Goal: Task Accomplishment & Management: Use online tool/utility

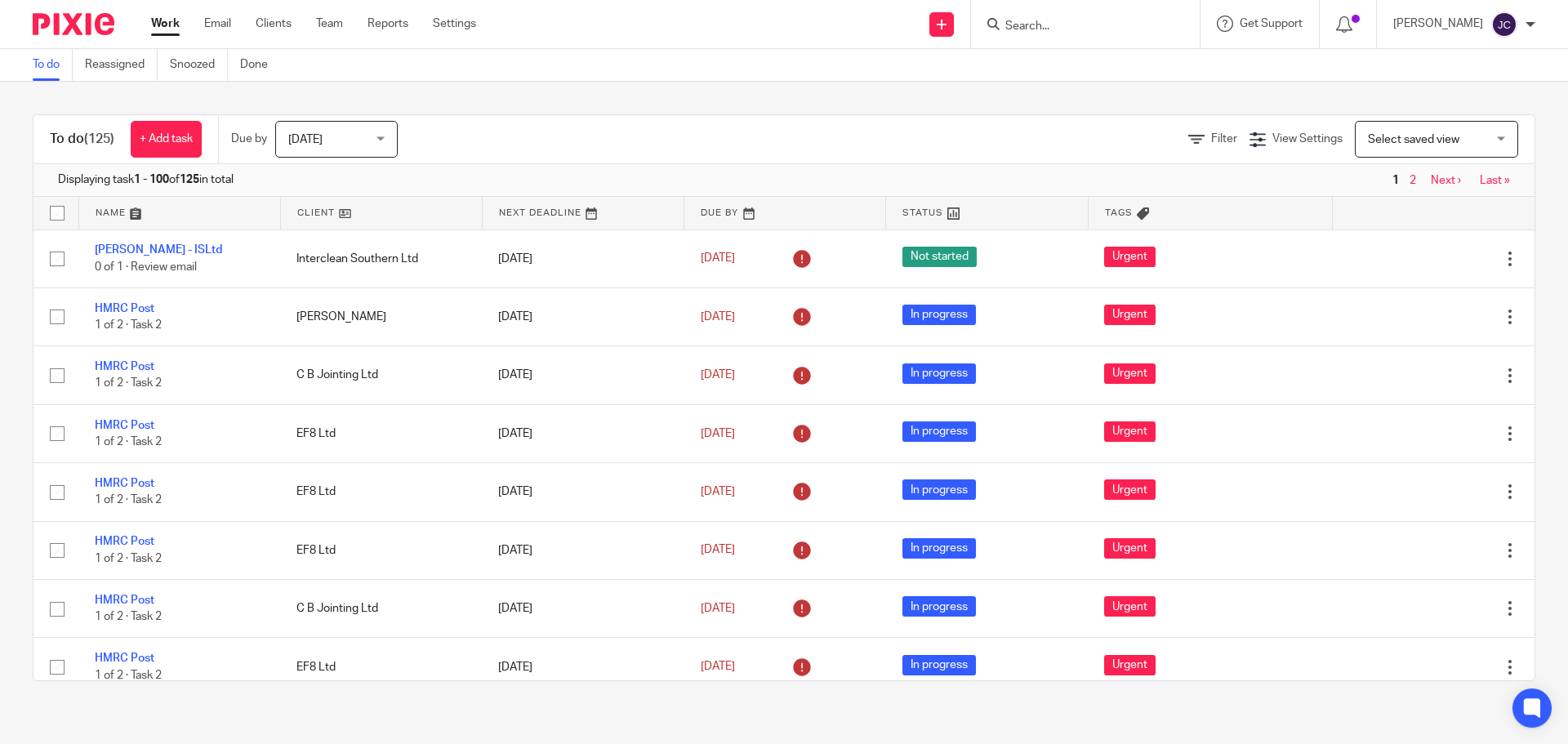
click at [1031, 23] on input "Search" at bounding box center [1077, 27] width 147 height 14
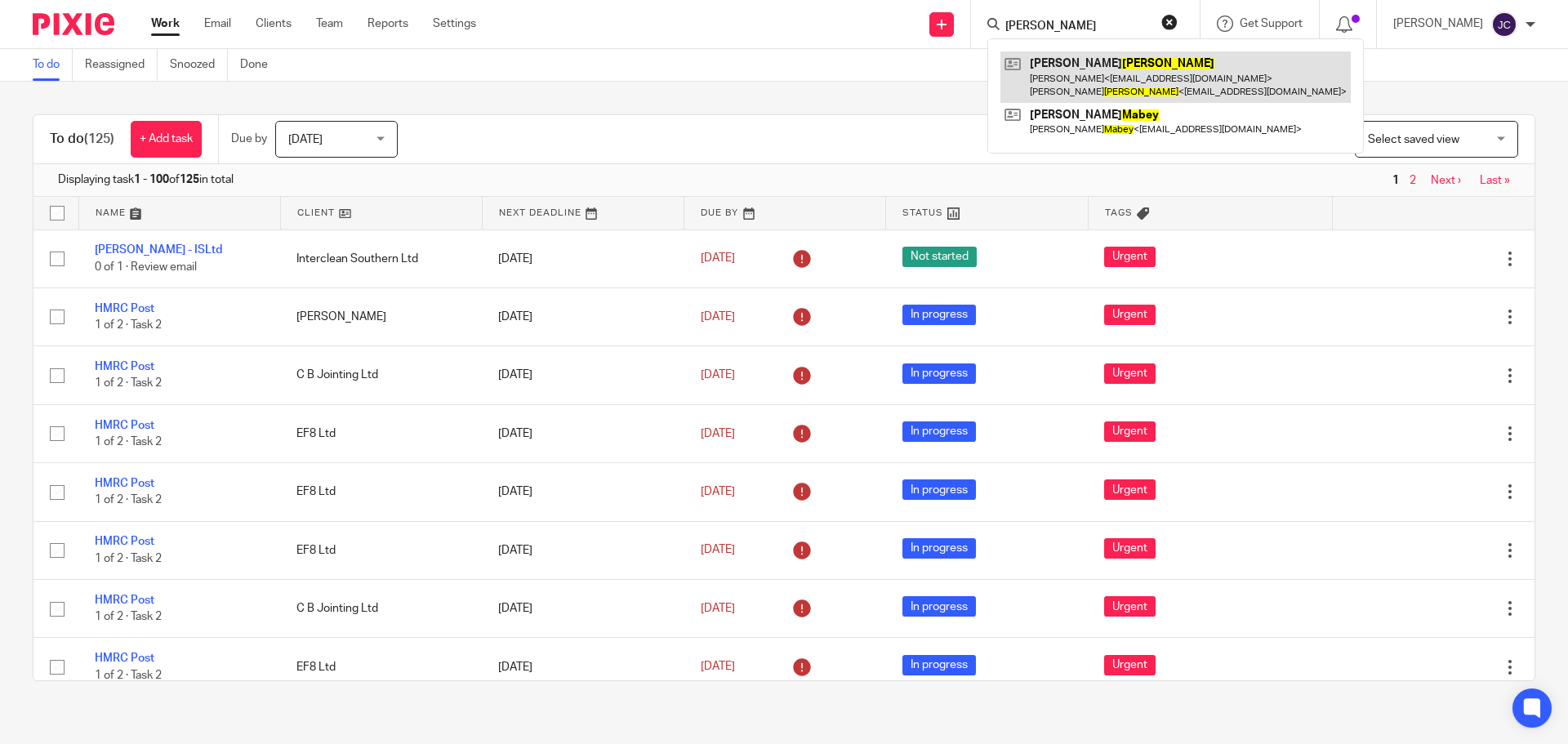
type input "macey"
click at [1059, 63] on link at bounding box center [1175, 77] width 350 height 51
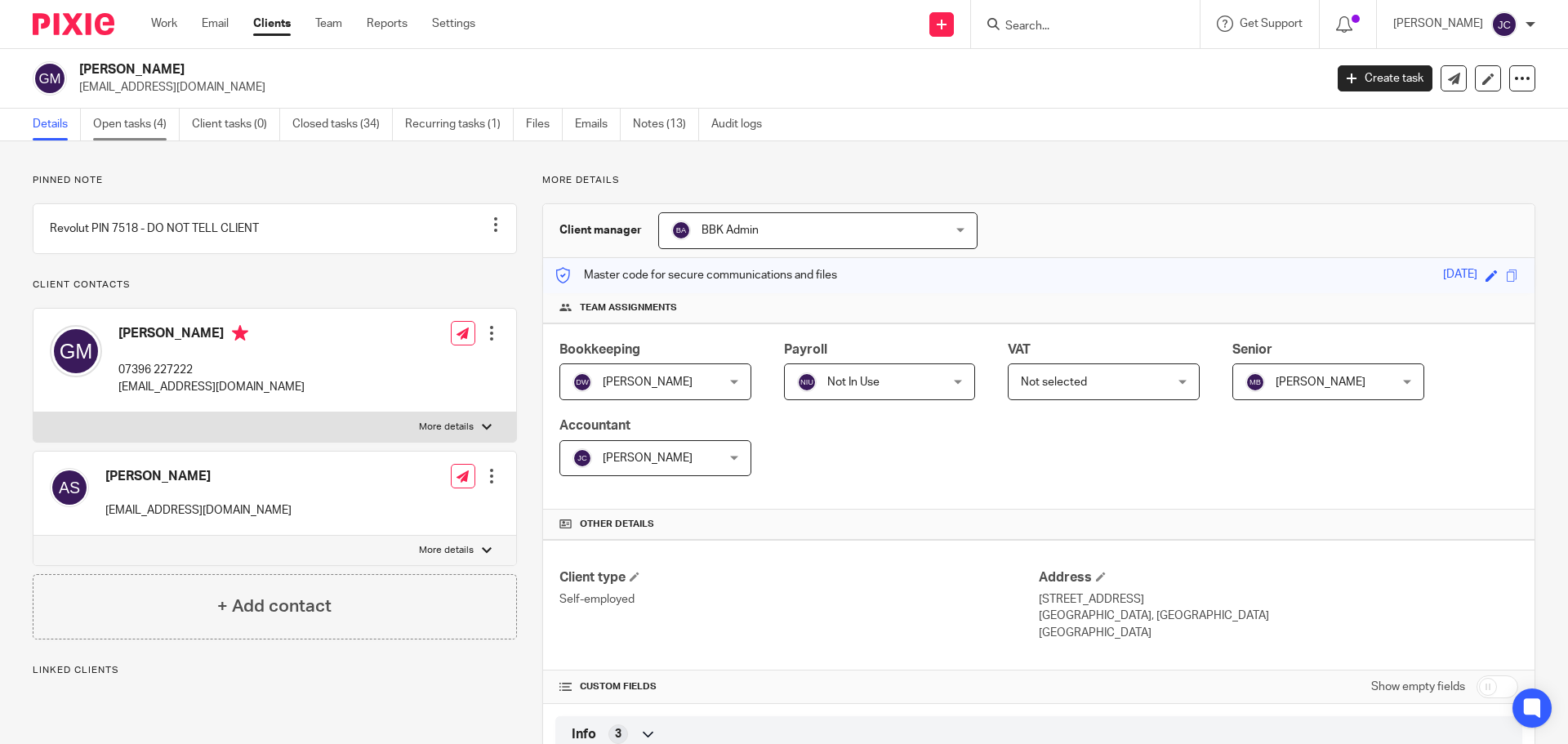
click at [157, 125] on link "Open tasks (4)" at bounding box center [136, 124] width 87 height 32
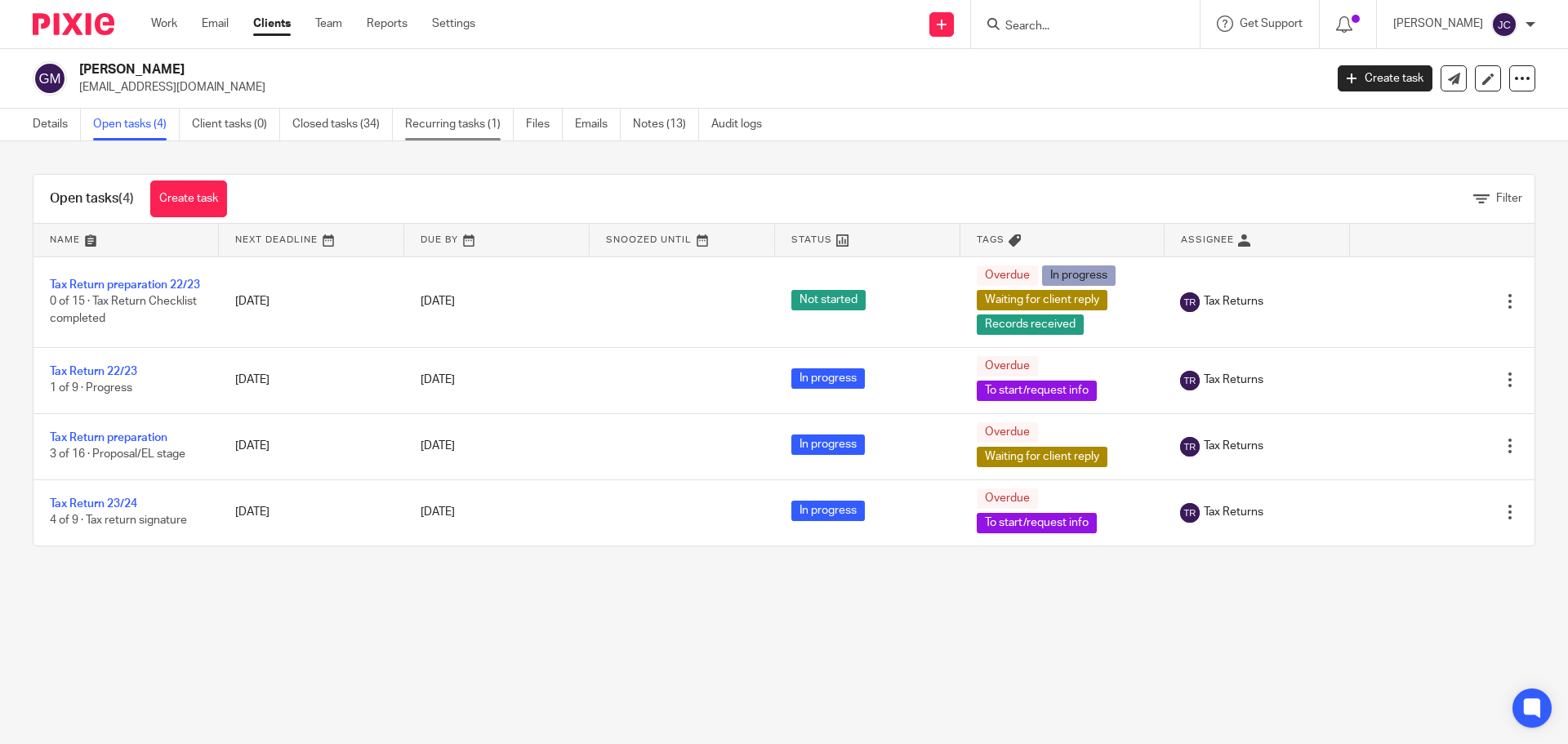
click at [437, 123] on link "Recurring tasks (1)" at bounding box center [459, 124] width 108 height 32
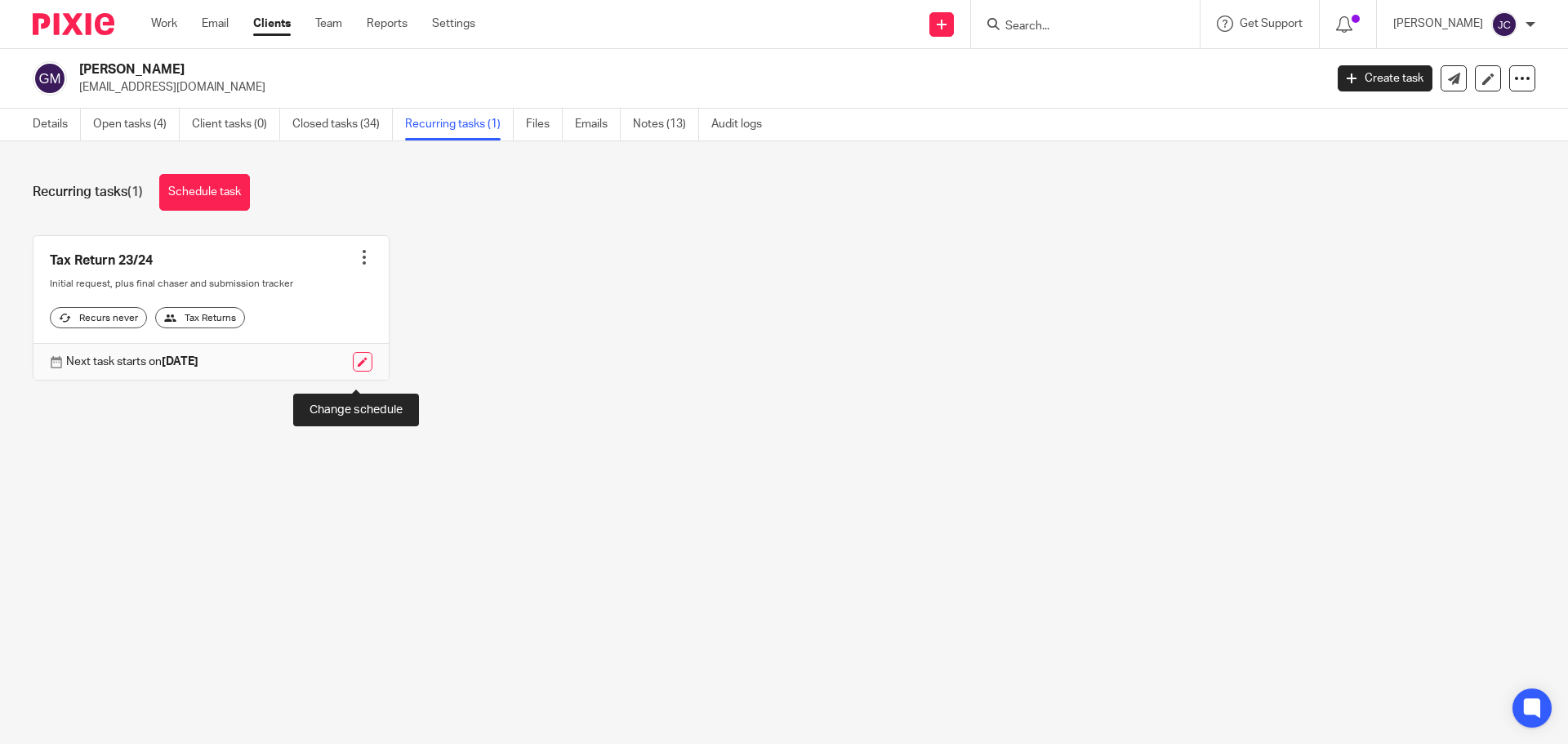
click at [355, 372] on link at bounding box center [362, 362] width 20 height 20
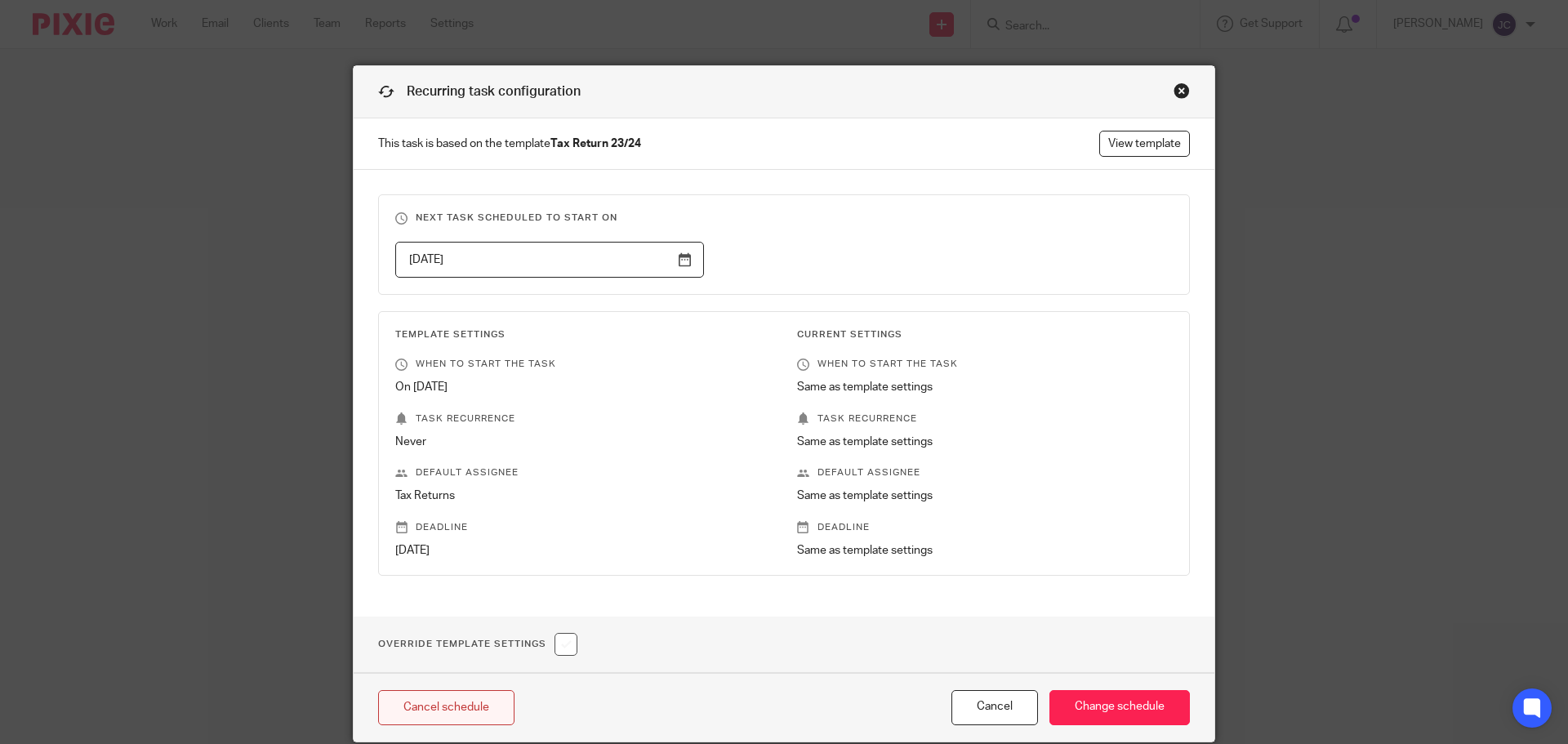
click at [439, 697] on link "Cancel schedule" at bounding box center [445, 707] width 136 height 35
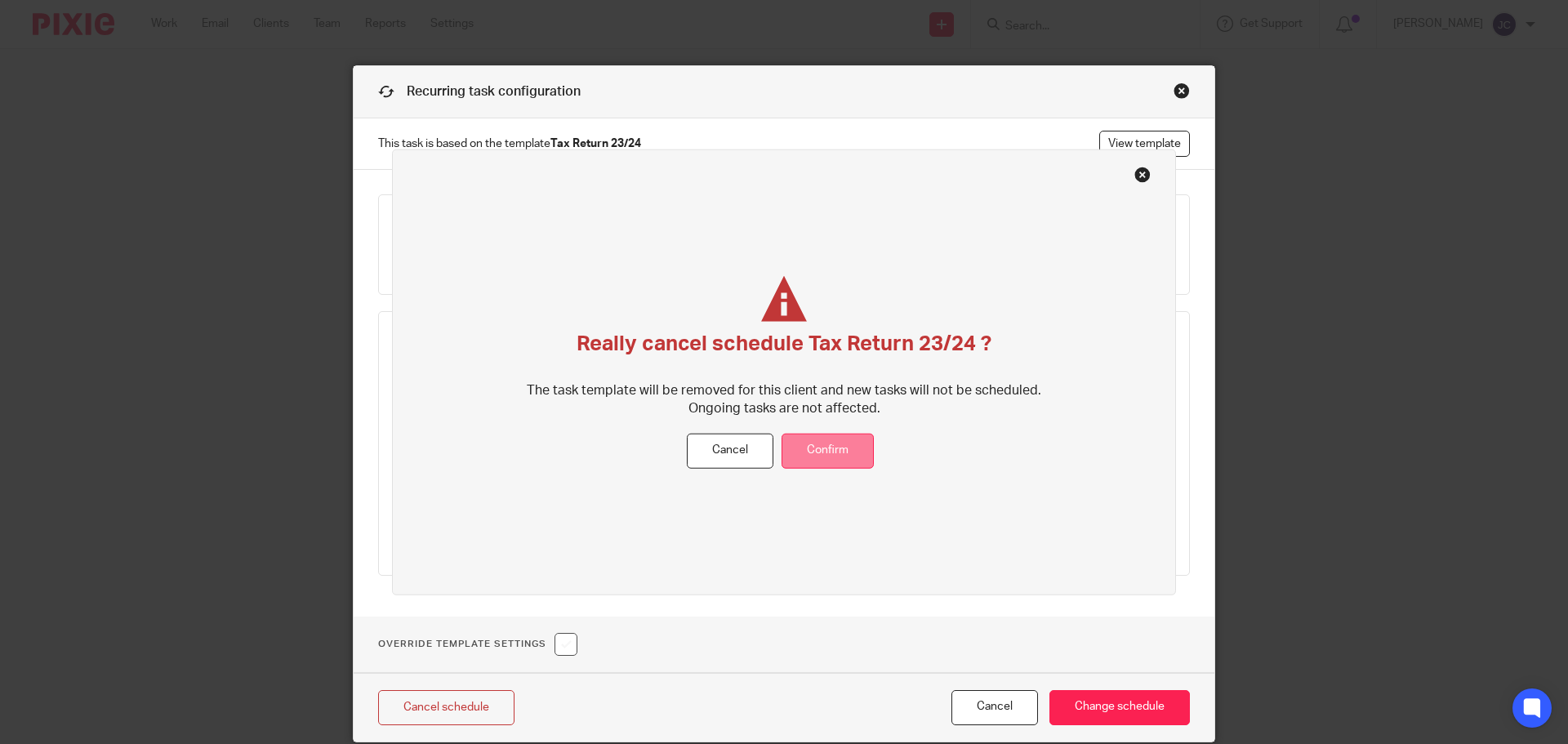
click at [799, 453] on button "Confirm" at bounding box center [828, 451] width 92 height 35
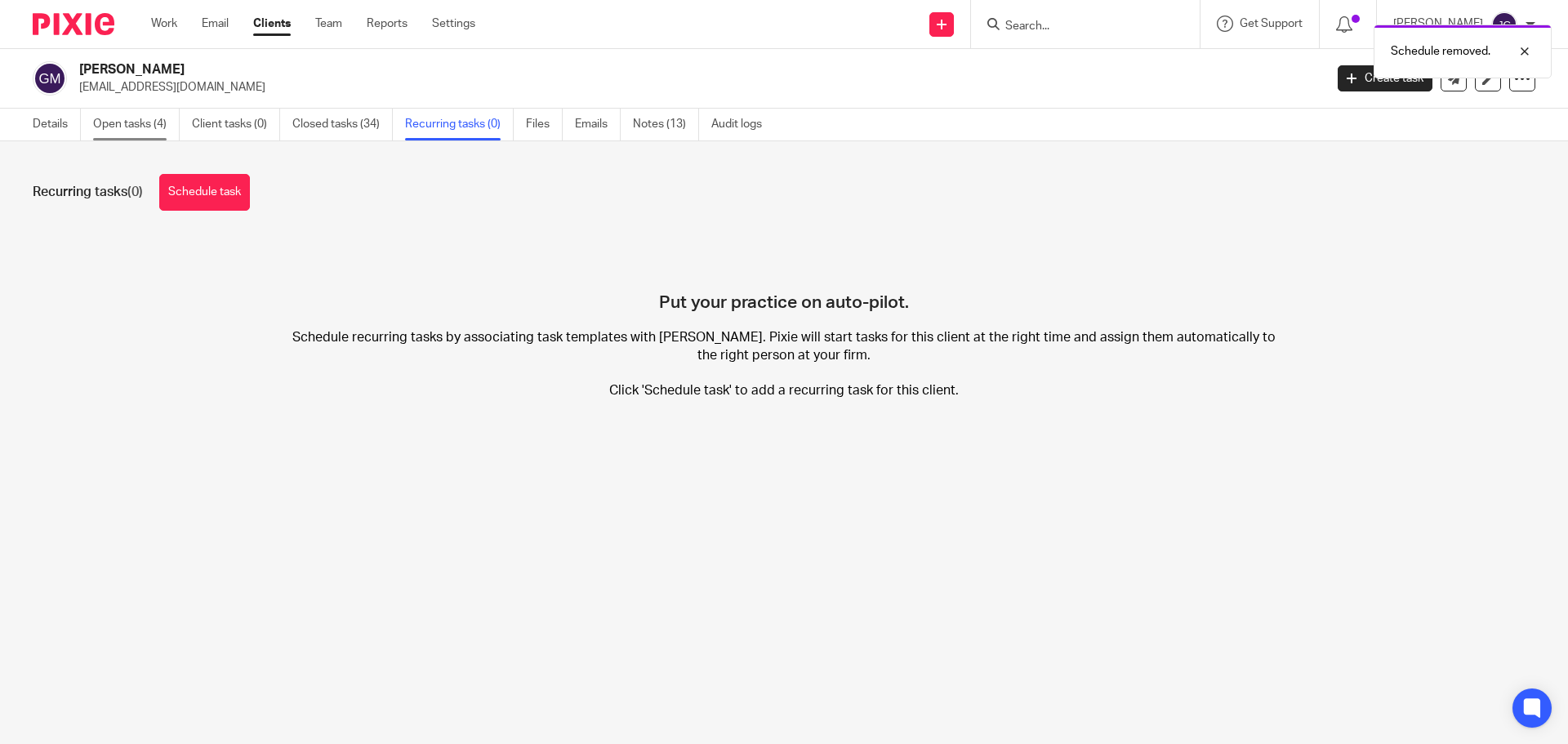
click at [135, 124] on link "Open tasks (4)" at bounding box center [136, 124] width 87 height 32
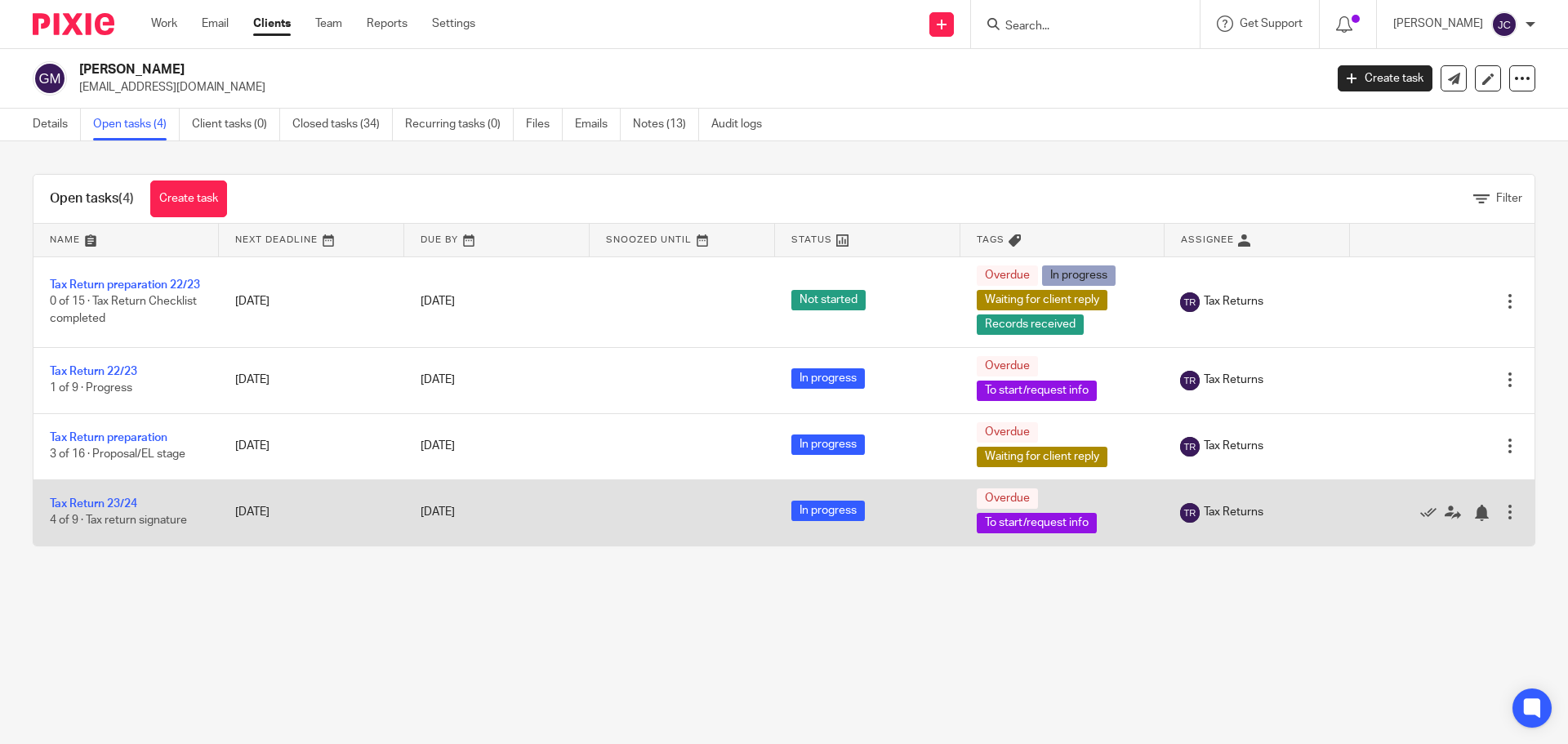
click at [1501, 514] on div at bounding box center [1509, 512] width 16 height 16
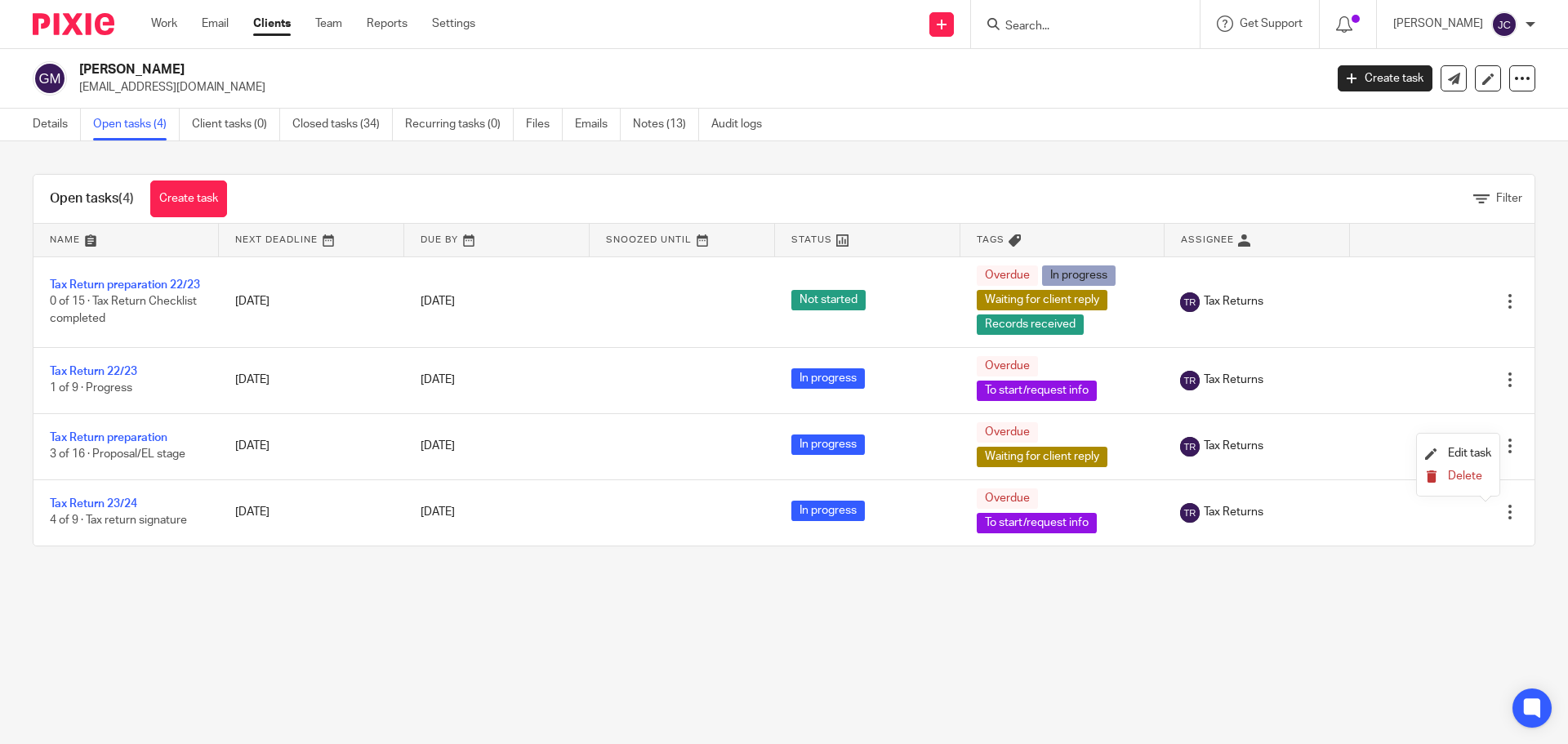
click at [1483, 476] on button "Delete" at bounding box center [1457, 477] width 66 height 13
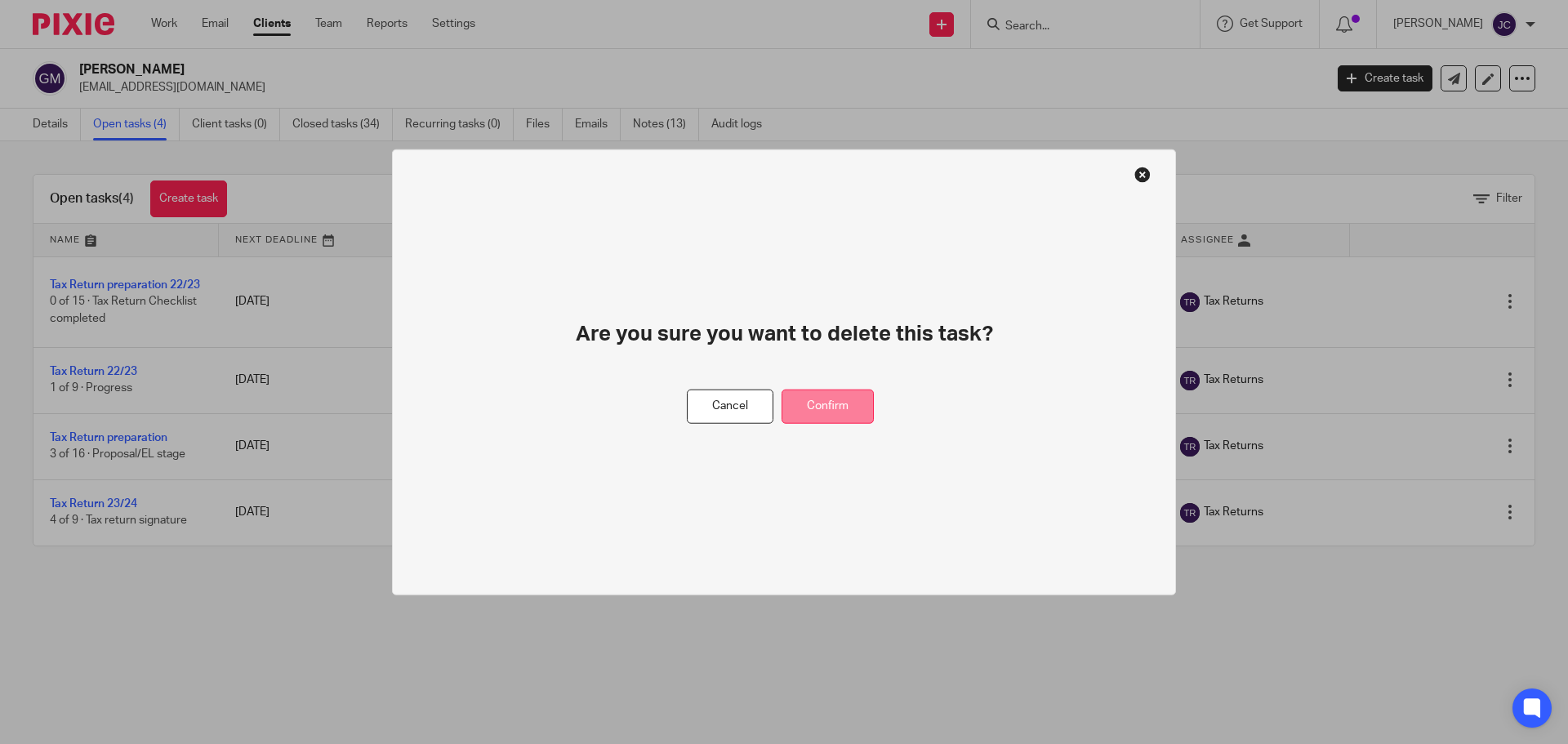
drag, startPoint x: 844, startPoint y: 413, endPoint x: 927, endPoint y: 418, distance: 83.2
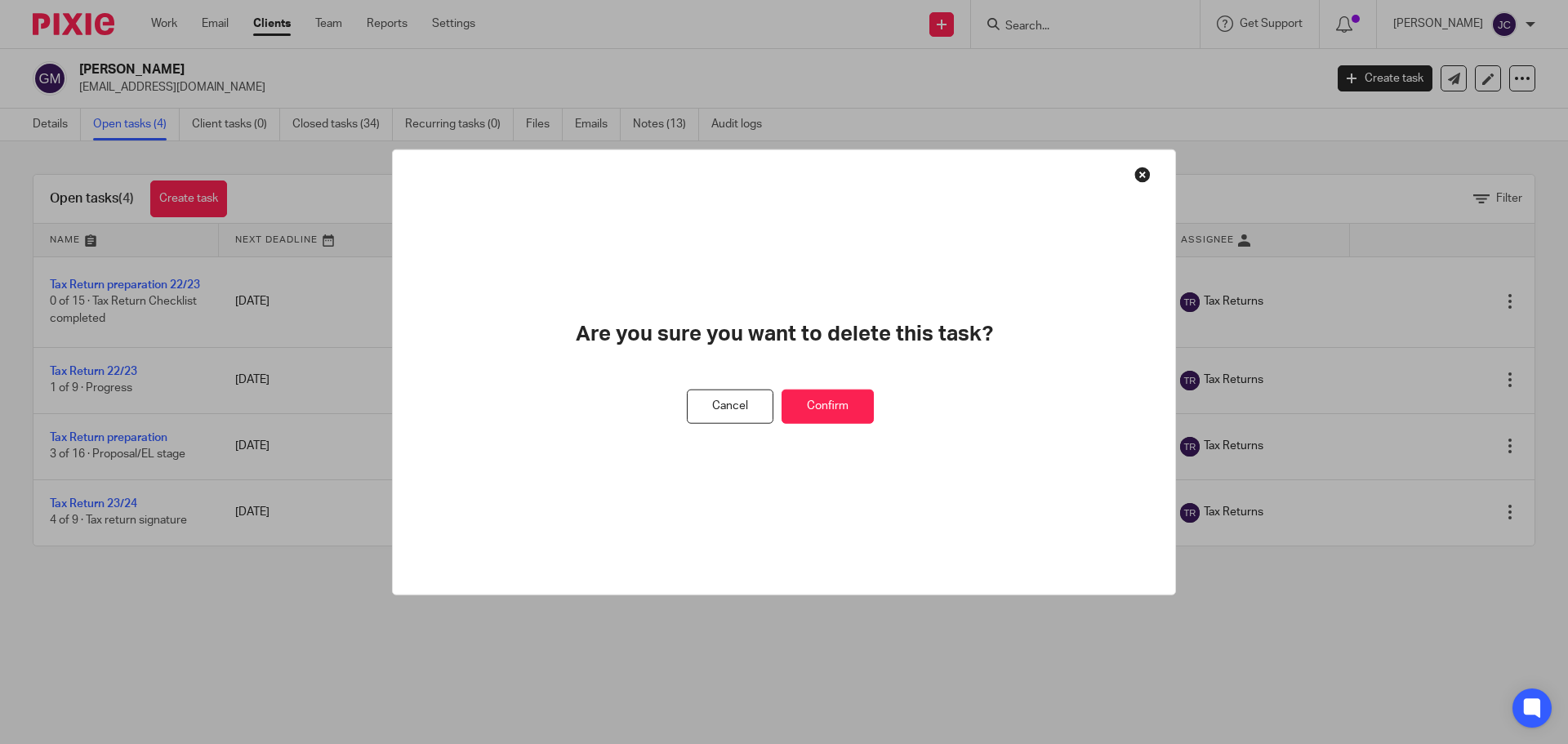
click at [845, 413] on button "Confirm" at bounding box center [828, 406] width 92 height 35
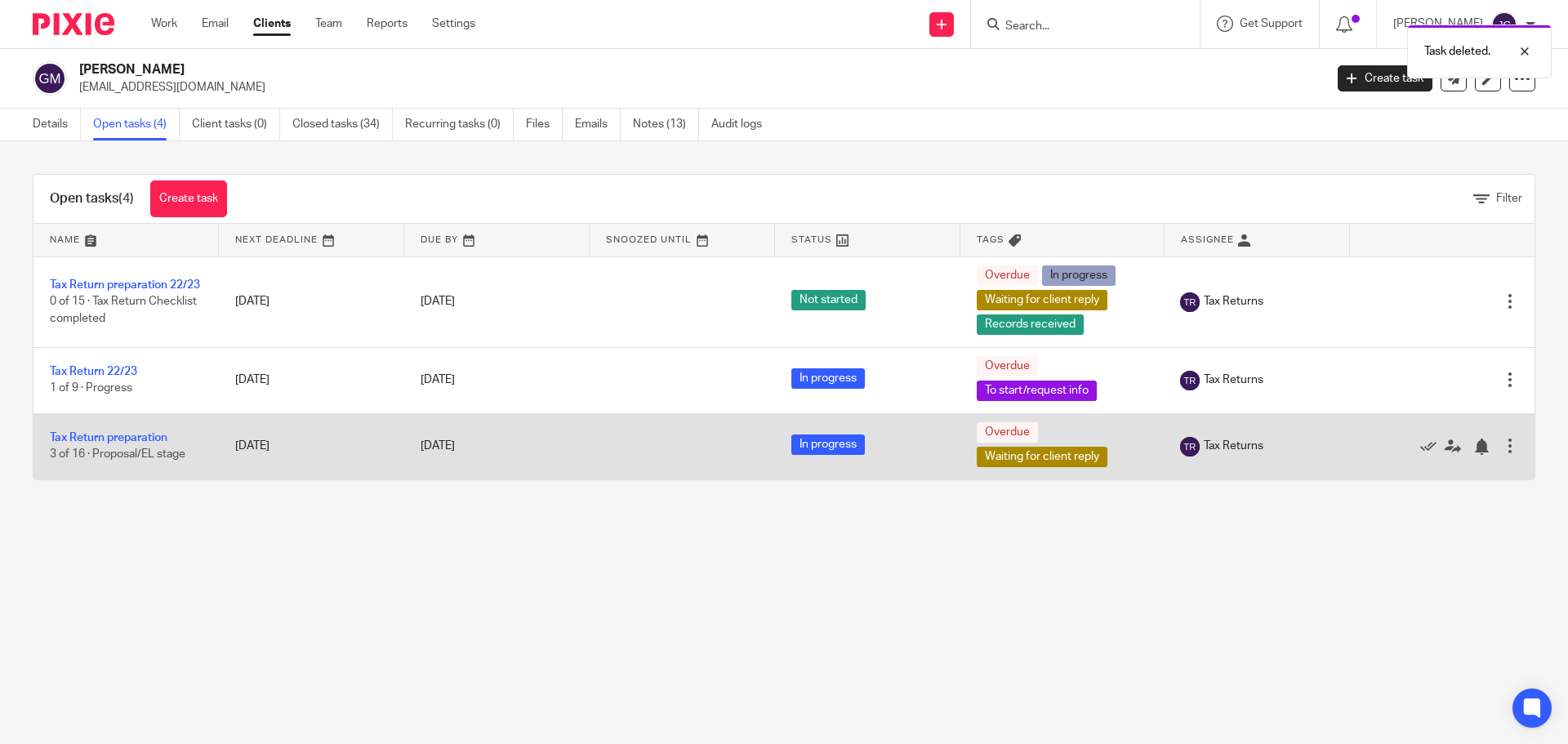
click at [1501, 453] on div at bounding box center [1509, 445] width 16 height 16
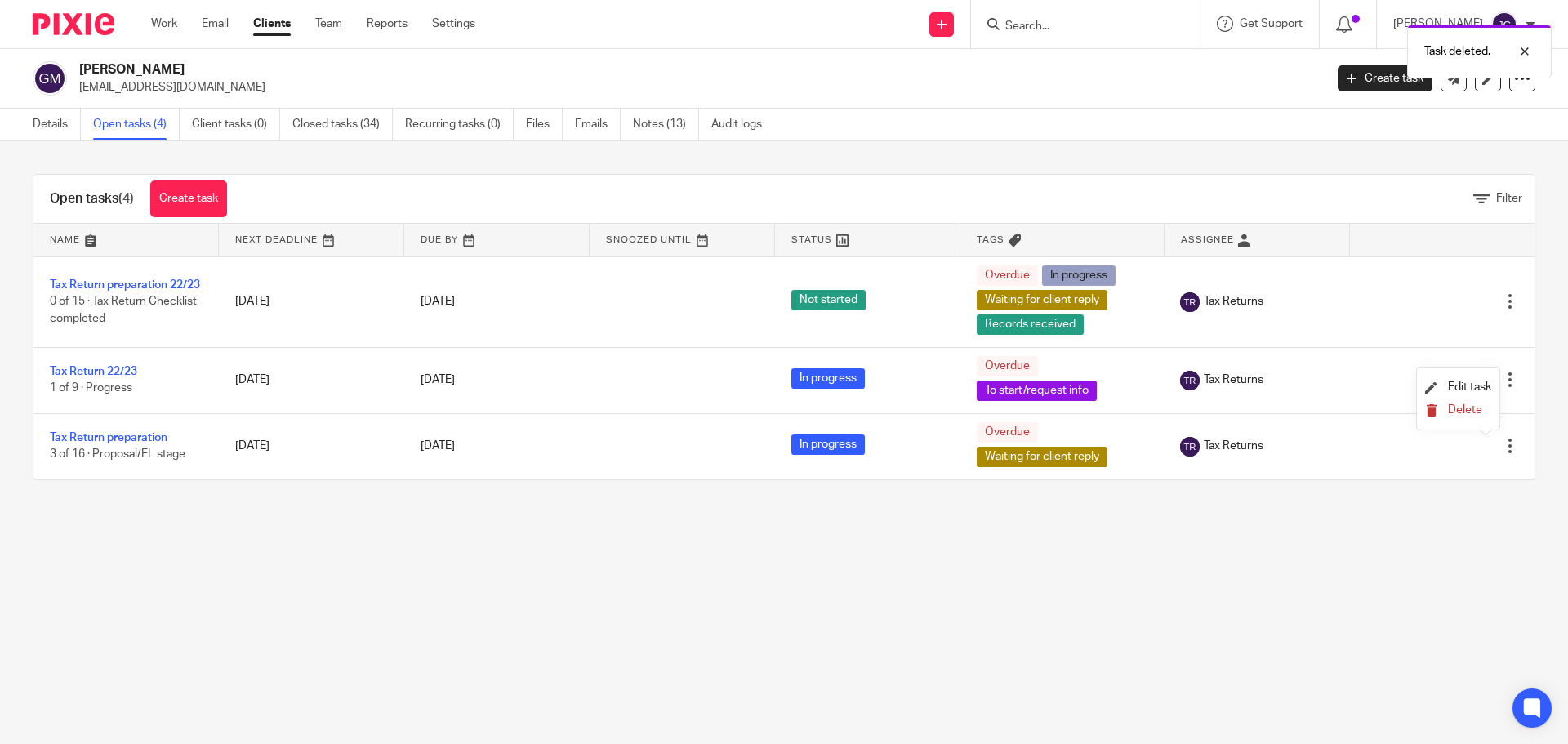
click at [1469, 416] on button "Delete" at bounding box center [1457, 410] width 66 height 13
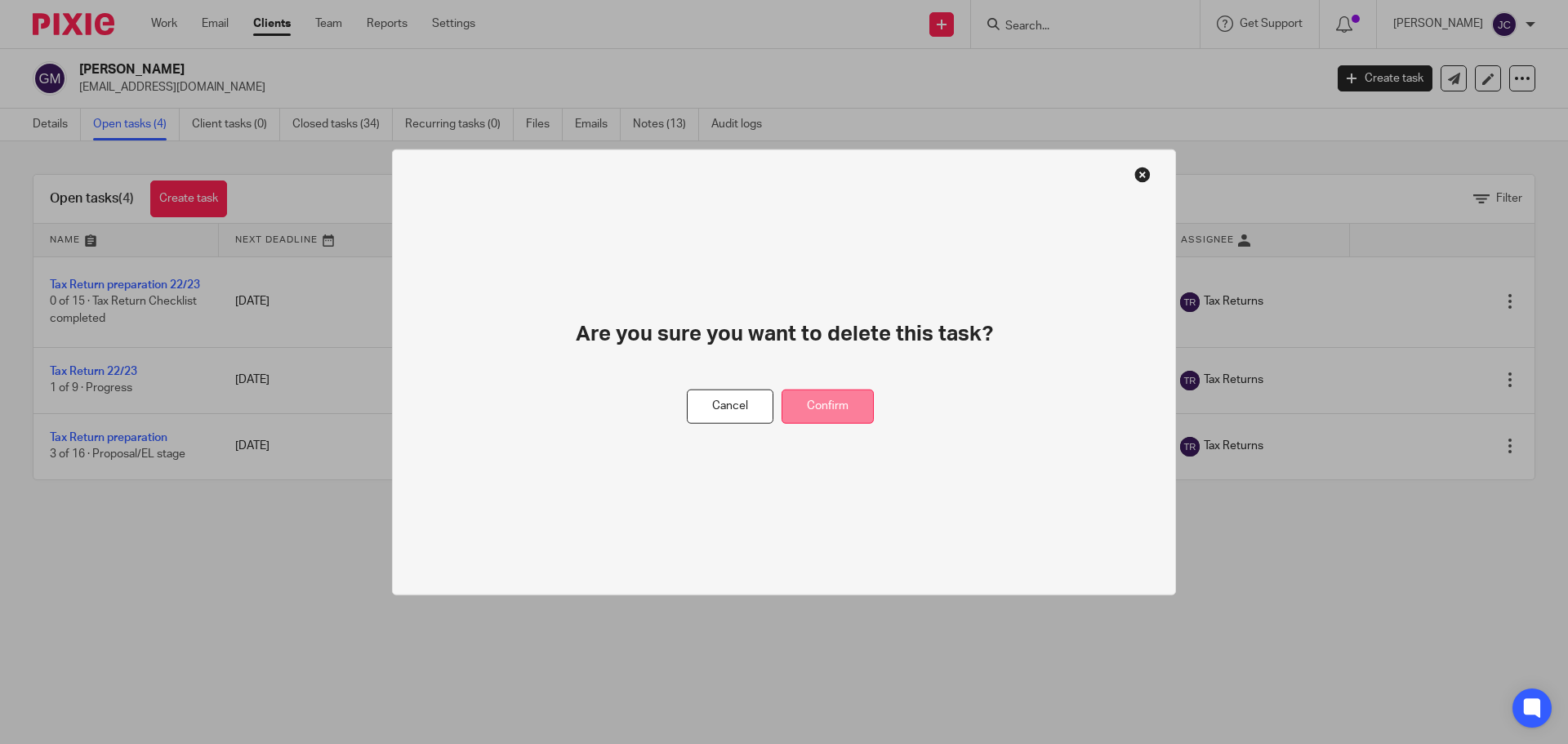
click at [851, 413] on button "Confirm" at bounding box center [828, 406] width 92 height 35
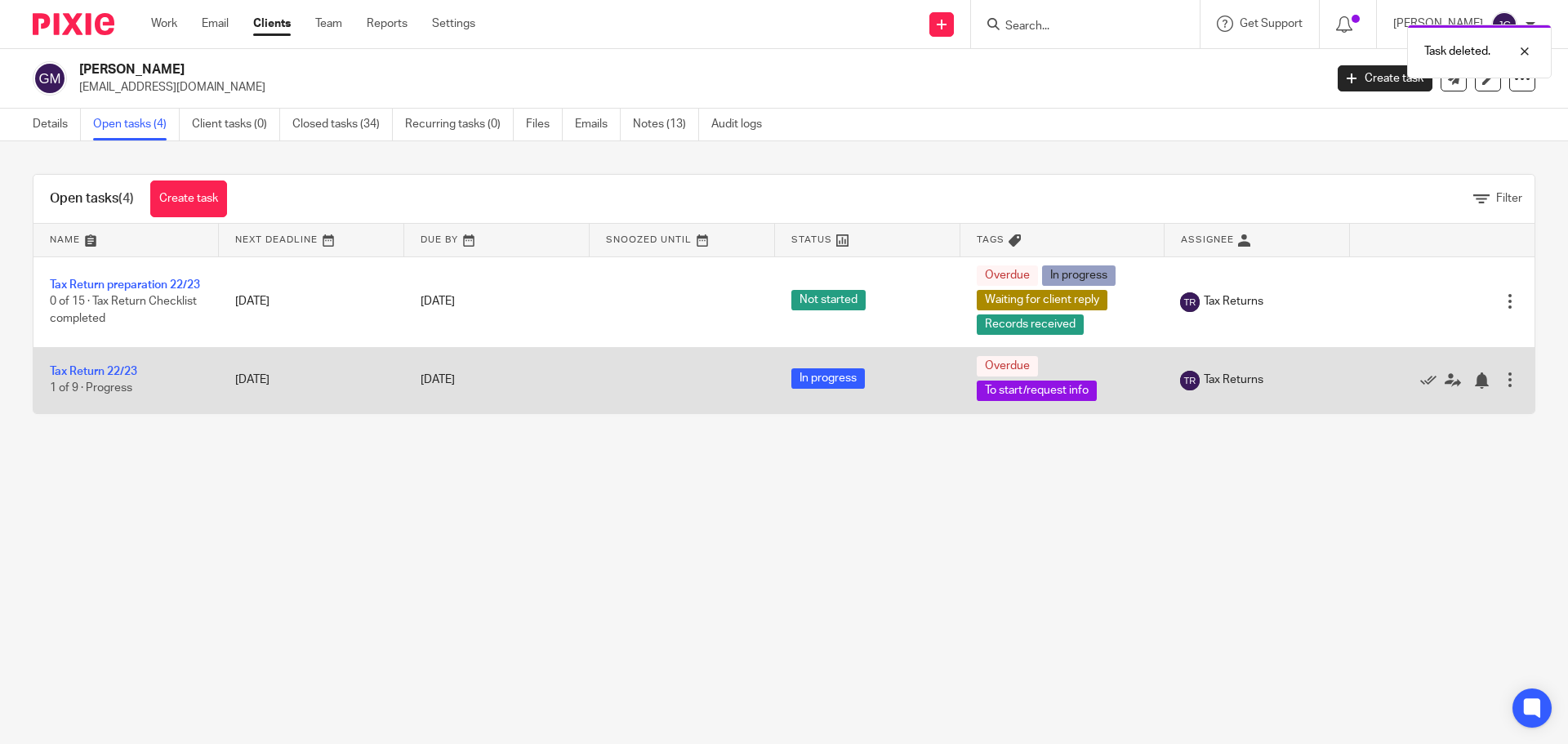
click at [1501, 378] on div at bounding box center [1509, 380] width 16 height 16
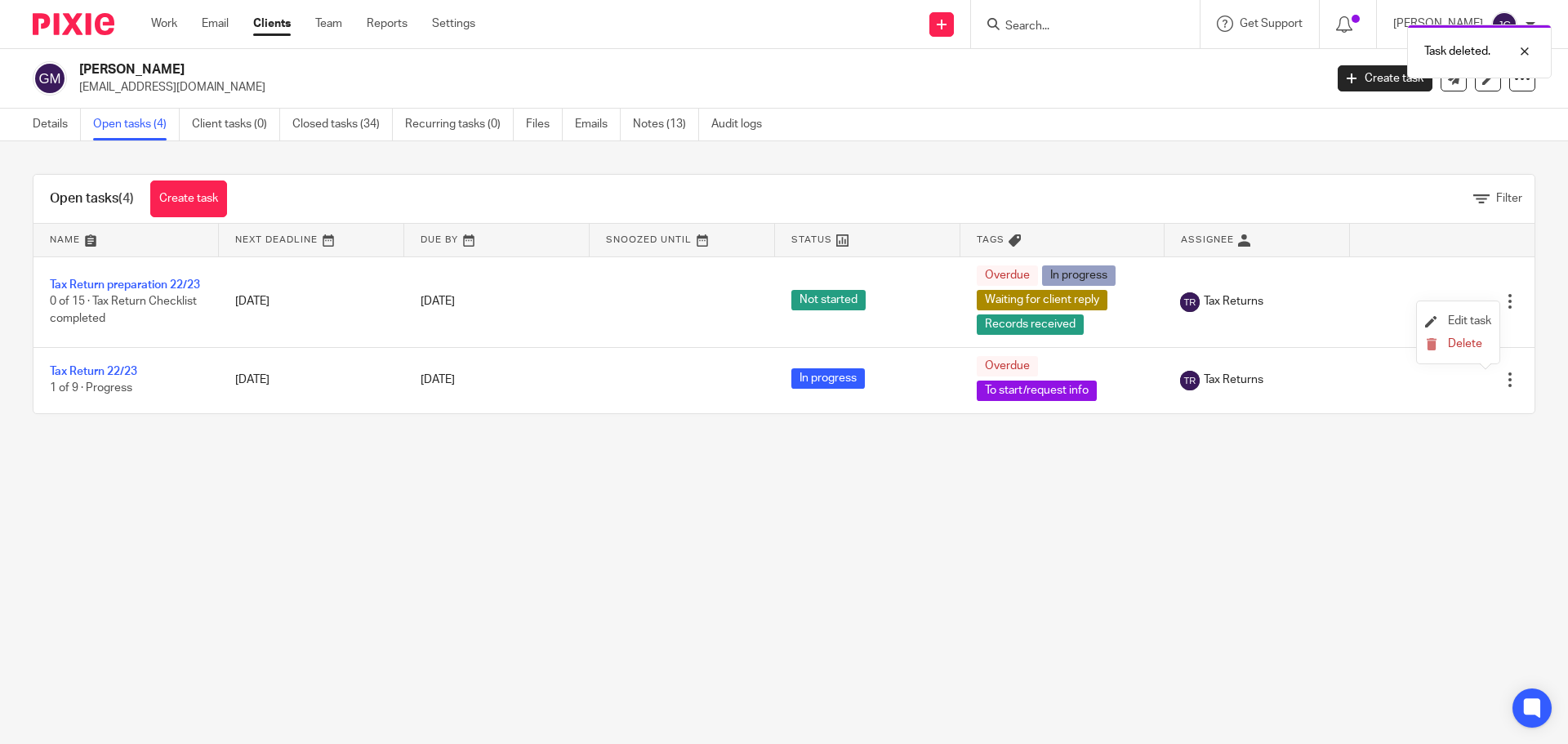
click at [1456, 328] on li "Edit task" at bounding box center [1457, 321] width 66 height 24
click at [1456, 336] on li "Delete" at bounding box center [1457, 344] width 66 height 22
click at [1461, 350] on button "Delete" at bounding box center [1457, 344] width 66 height 13
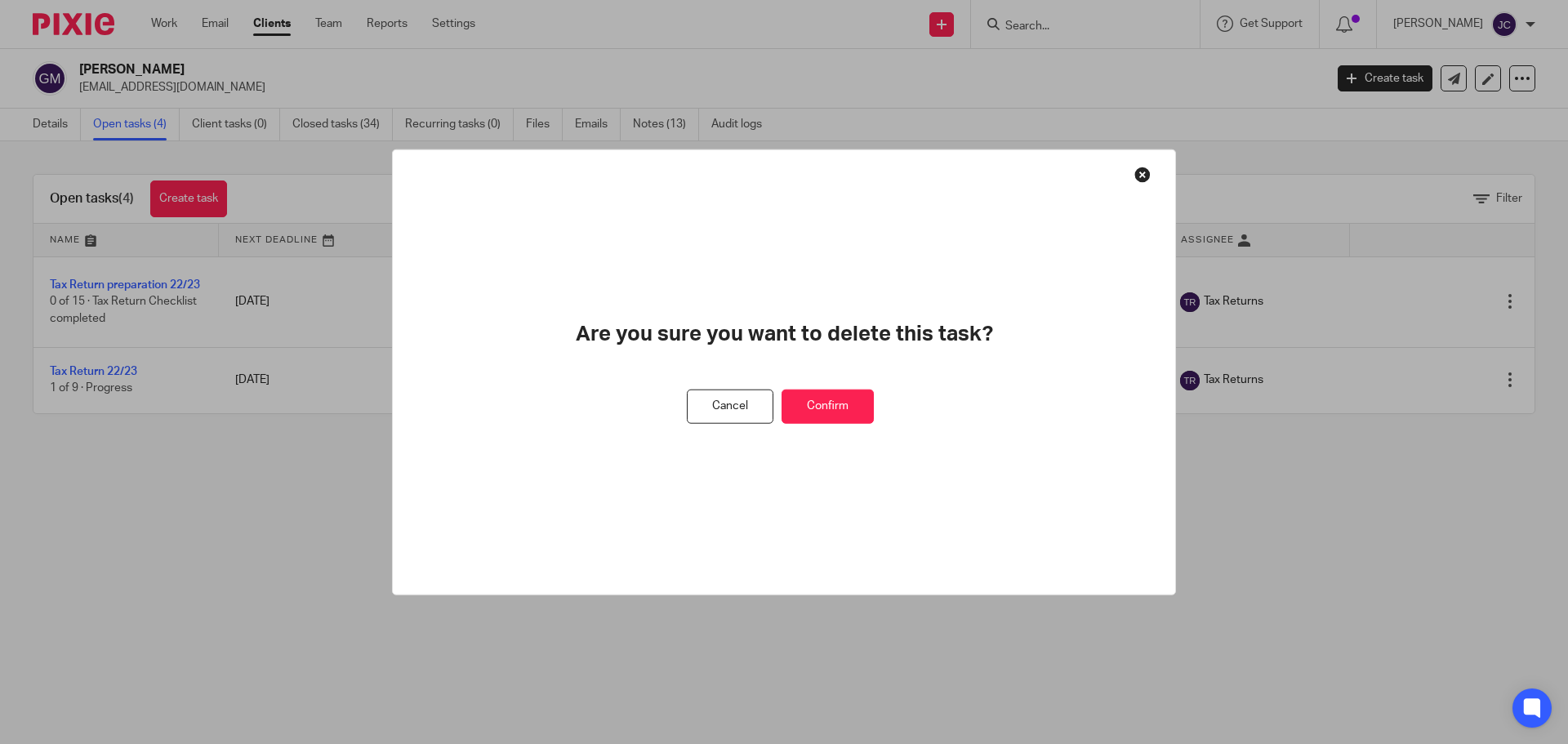
drag, startPoint x: 835, startPoint y: 401, endPoint x: 1110, endPoint y: 366, distance: 277.2
click at [836, 403] on button "Confirm" at bounding box center [828, 406] width 92 height 35
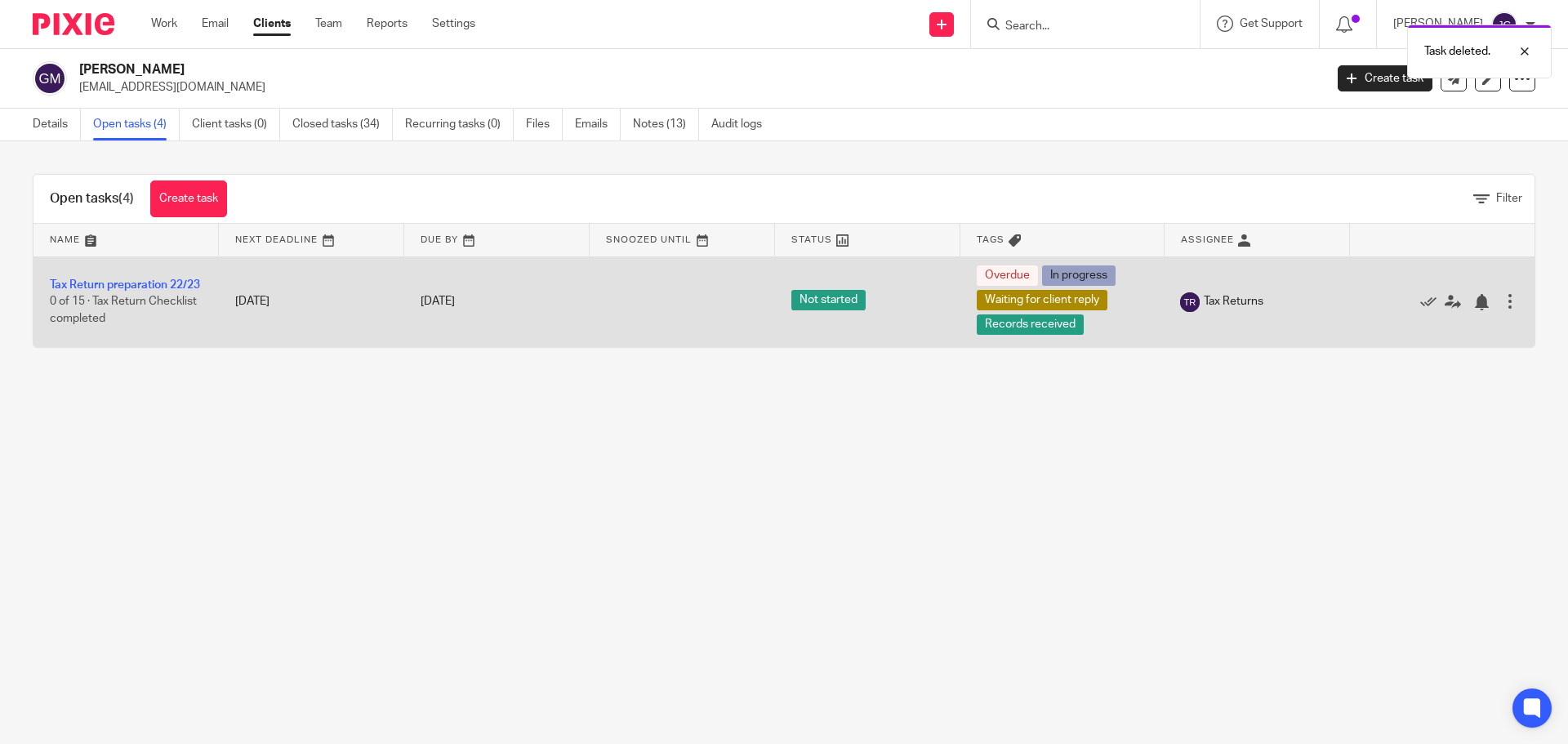
click at [1501, 302] on div at bounding box center [1509, 301] width 16 height 16
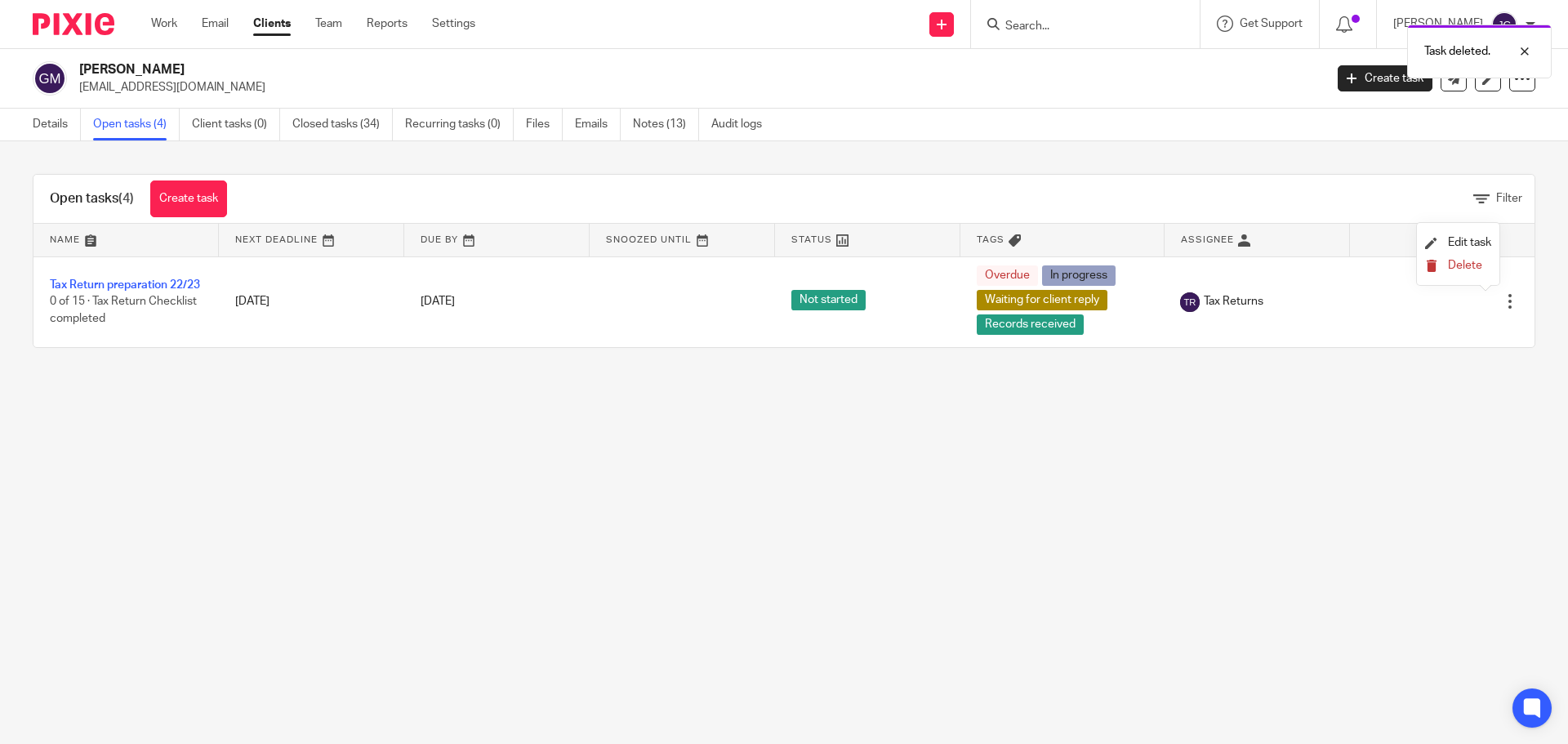
click at [1461, 264] on span "Delete" at bounding box center [1464, 265] width 34 height 12
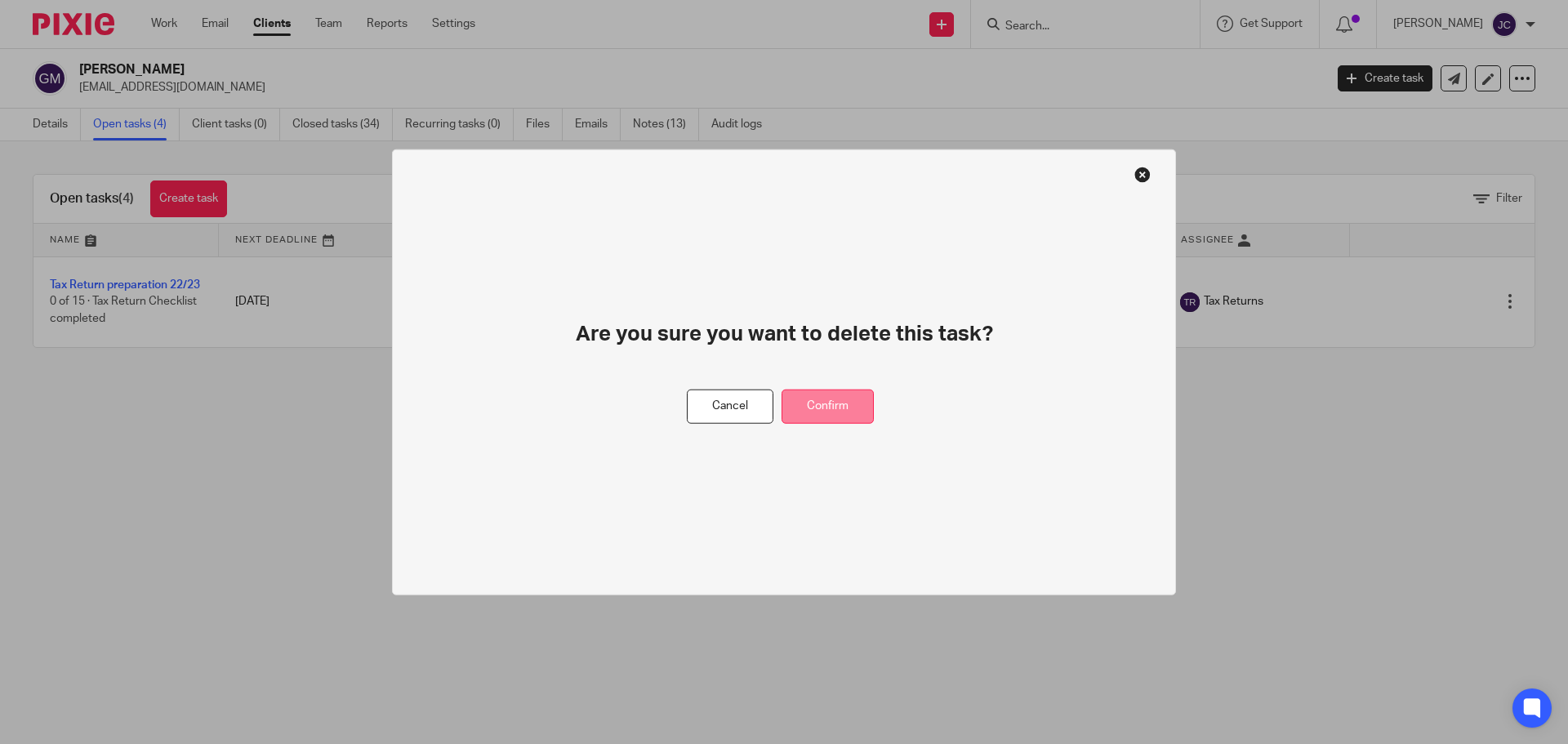
click at [847, 399] on button "Confirm" at bounding box center [828, 406] width 92 height 35
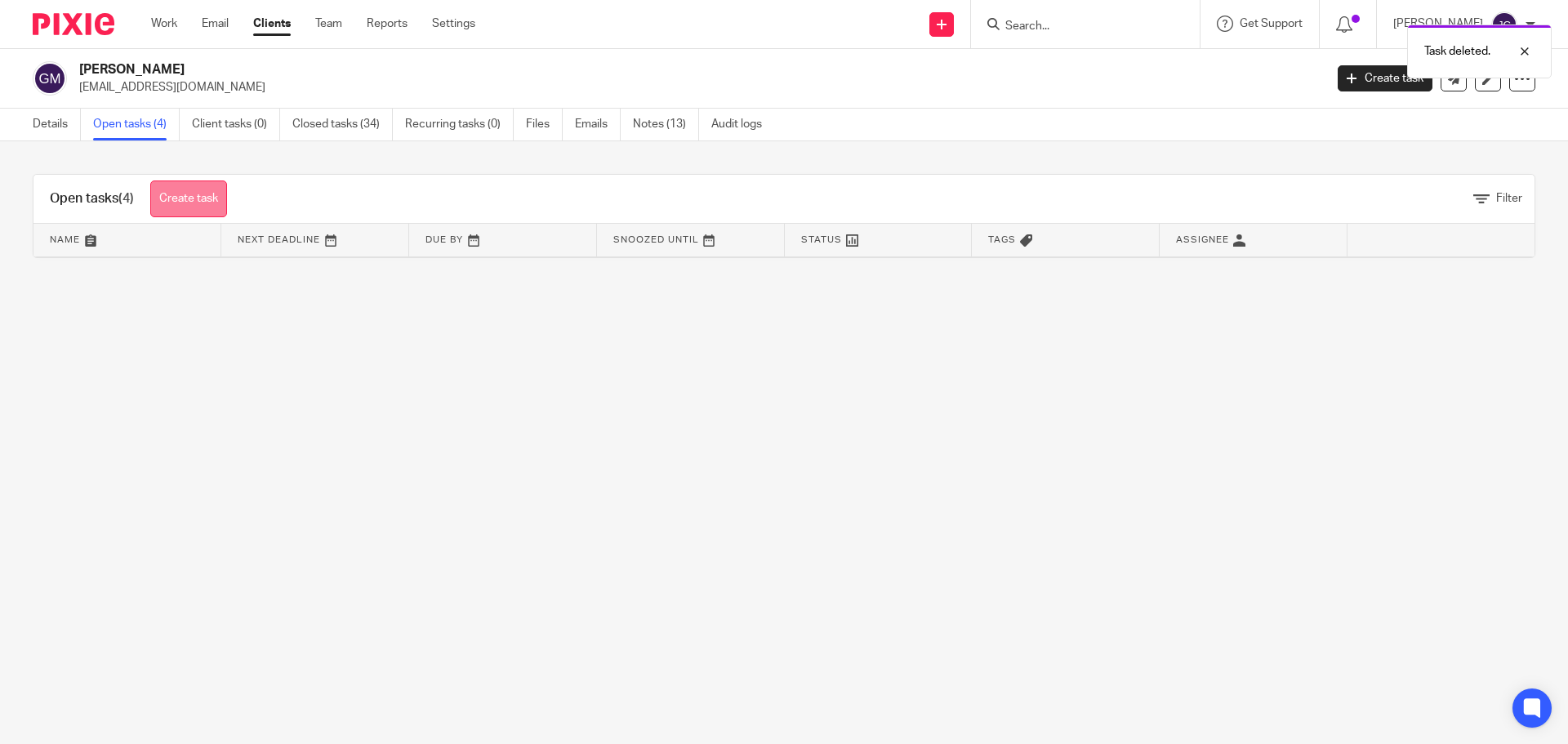
click at [183, 203] on link "Create task" at bounding box center [188, 198] width 77 height 37
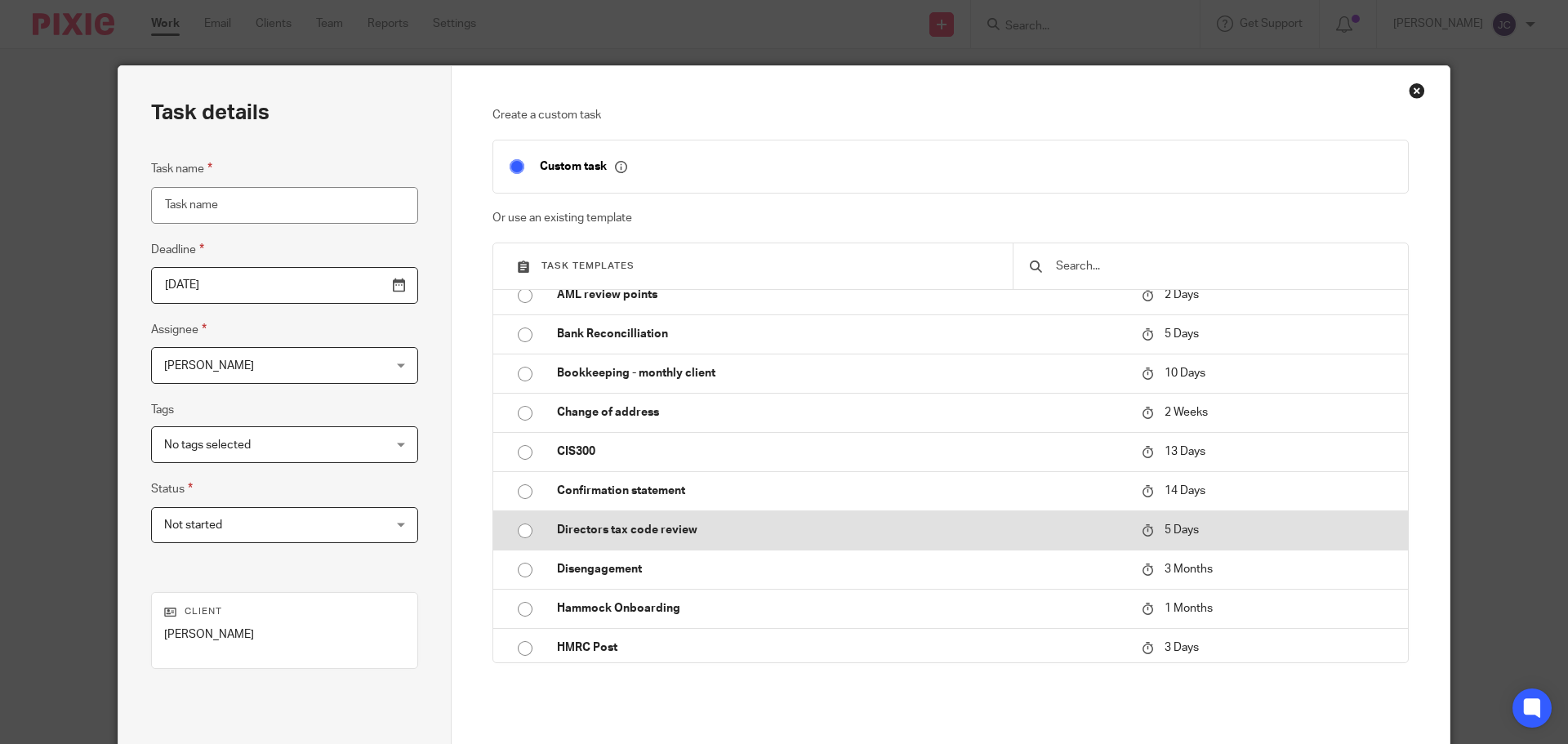
scroll to position [82, 0]
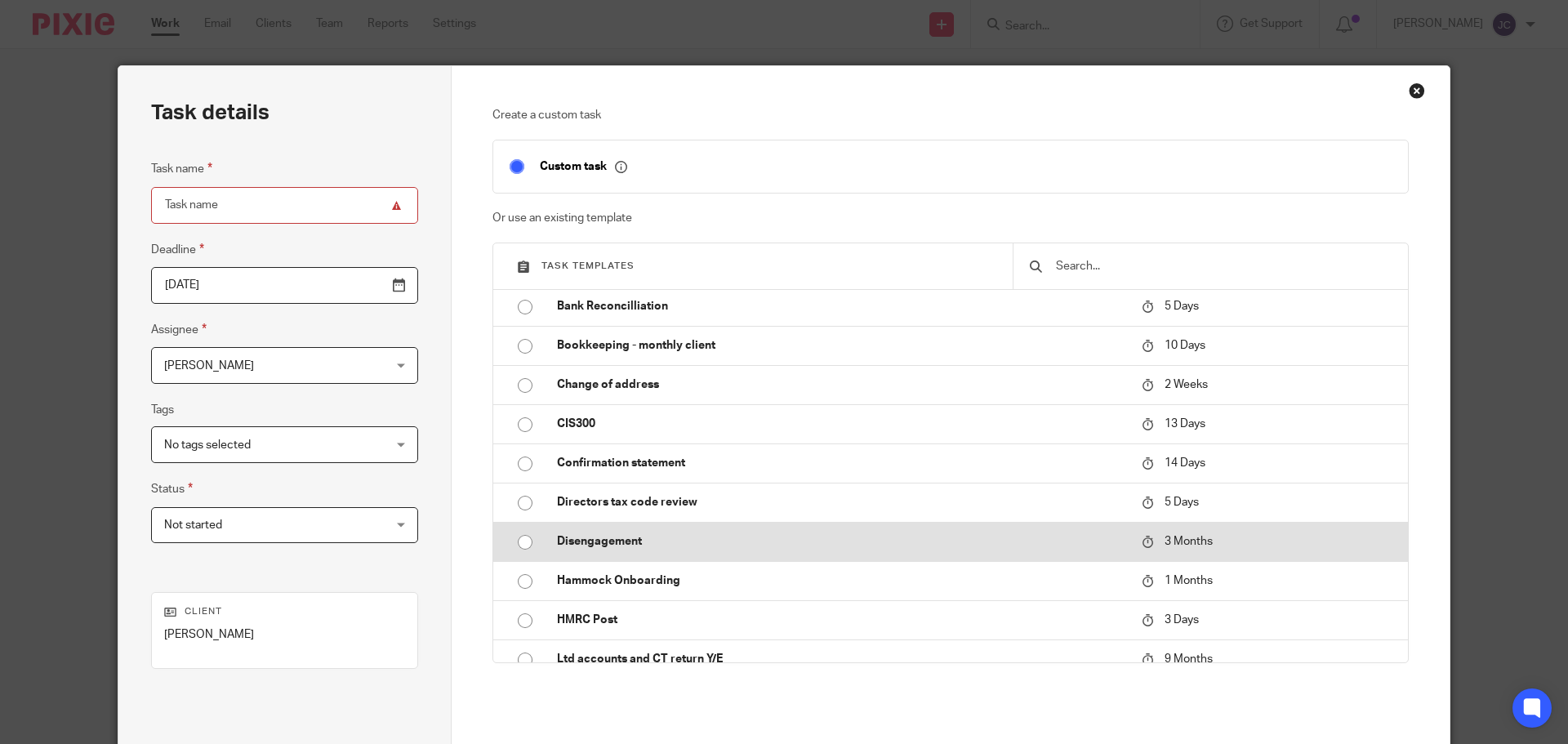
click at [515, 546] on input "radio" at bounding box center [525, 542] width 31 height 31
type input "[DATE]"
type input "Disengagement"
checkbox input "false"
radio input "false"
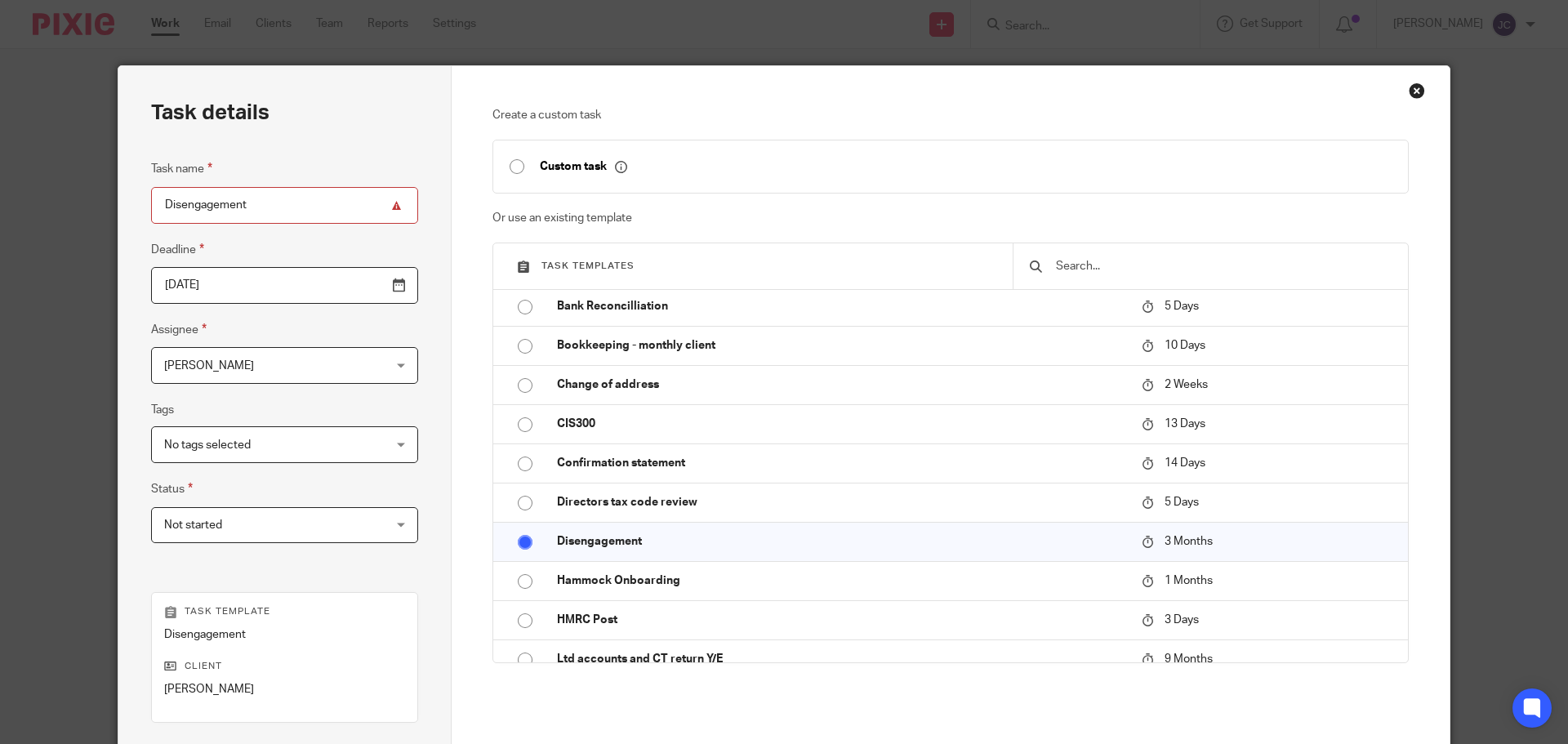
click at [341, 363] on div "Jenny Coffin Jenny Coffin" at bounding box center [285, 365] width 267 height 37
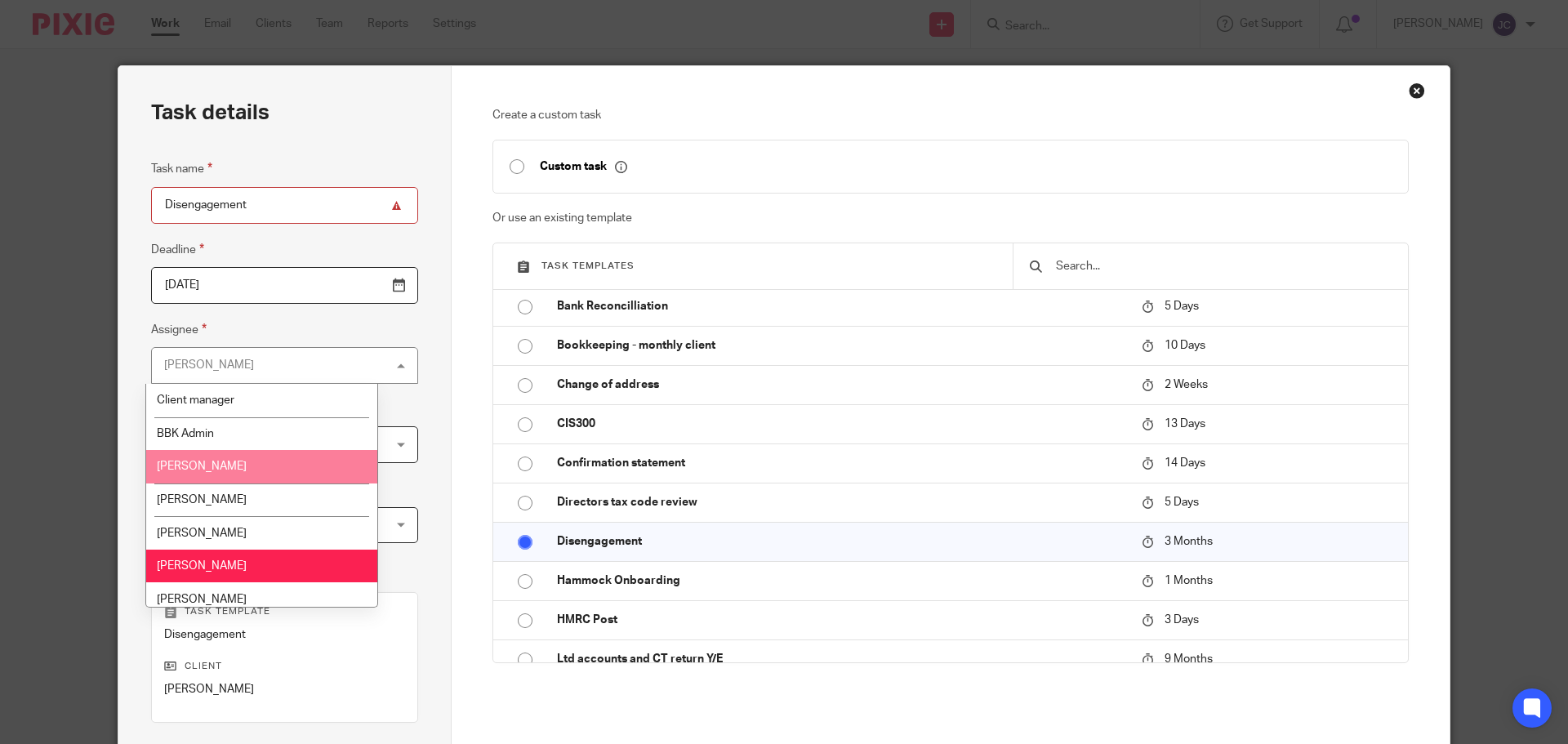
click at [320, 464] on li "Claudine Sharpe" at bounding box center [261, 466] width 231 height 33
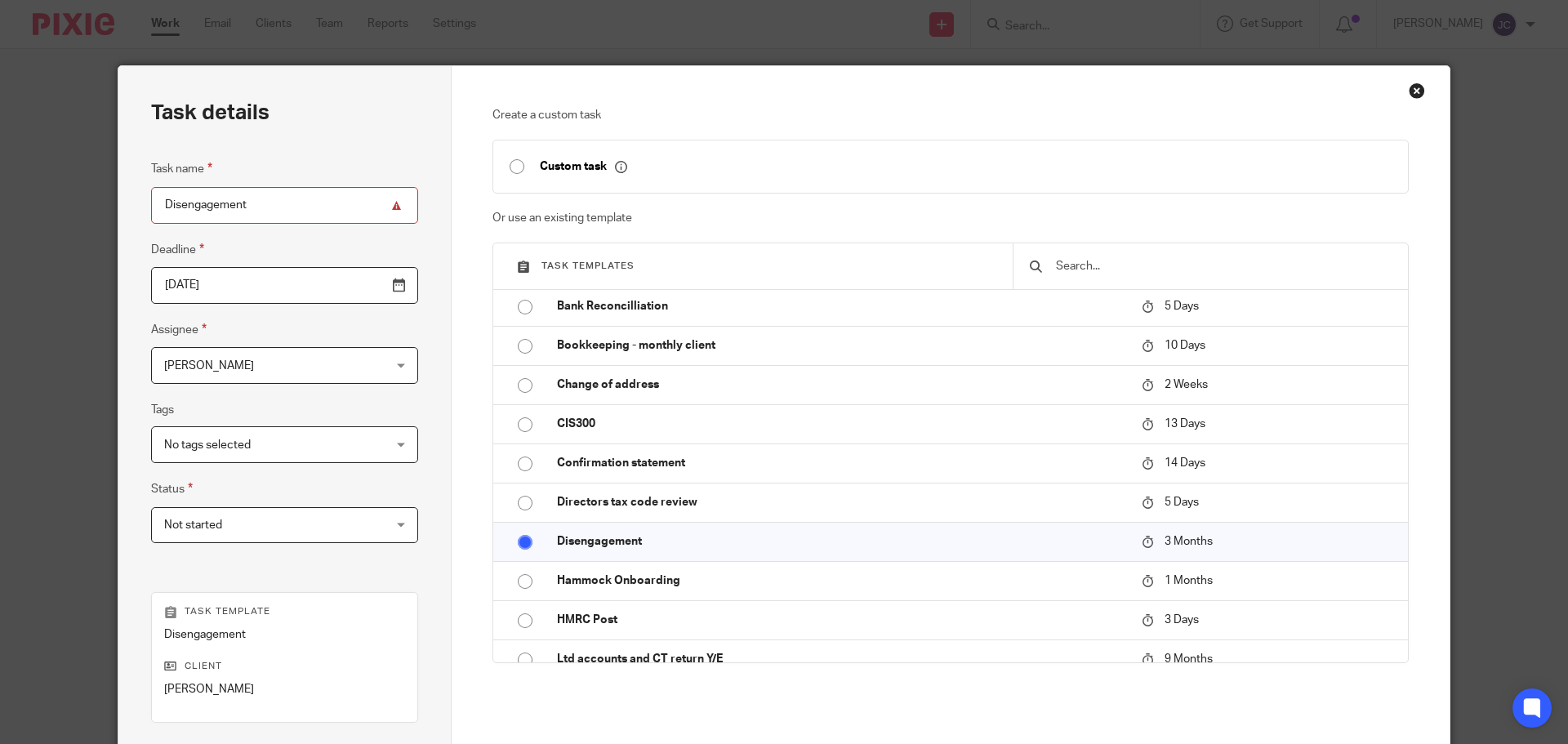
click at [355, 515] on div "Not started Not started" at bounding box center [285, 525] width 267 height 37
click at [397, 491] on div "Task details Task name Disengagement Deadline 2025-11-21 Assignee Claudine Shar…" at bounding box center [284, 482] width 333 height 833
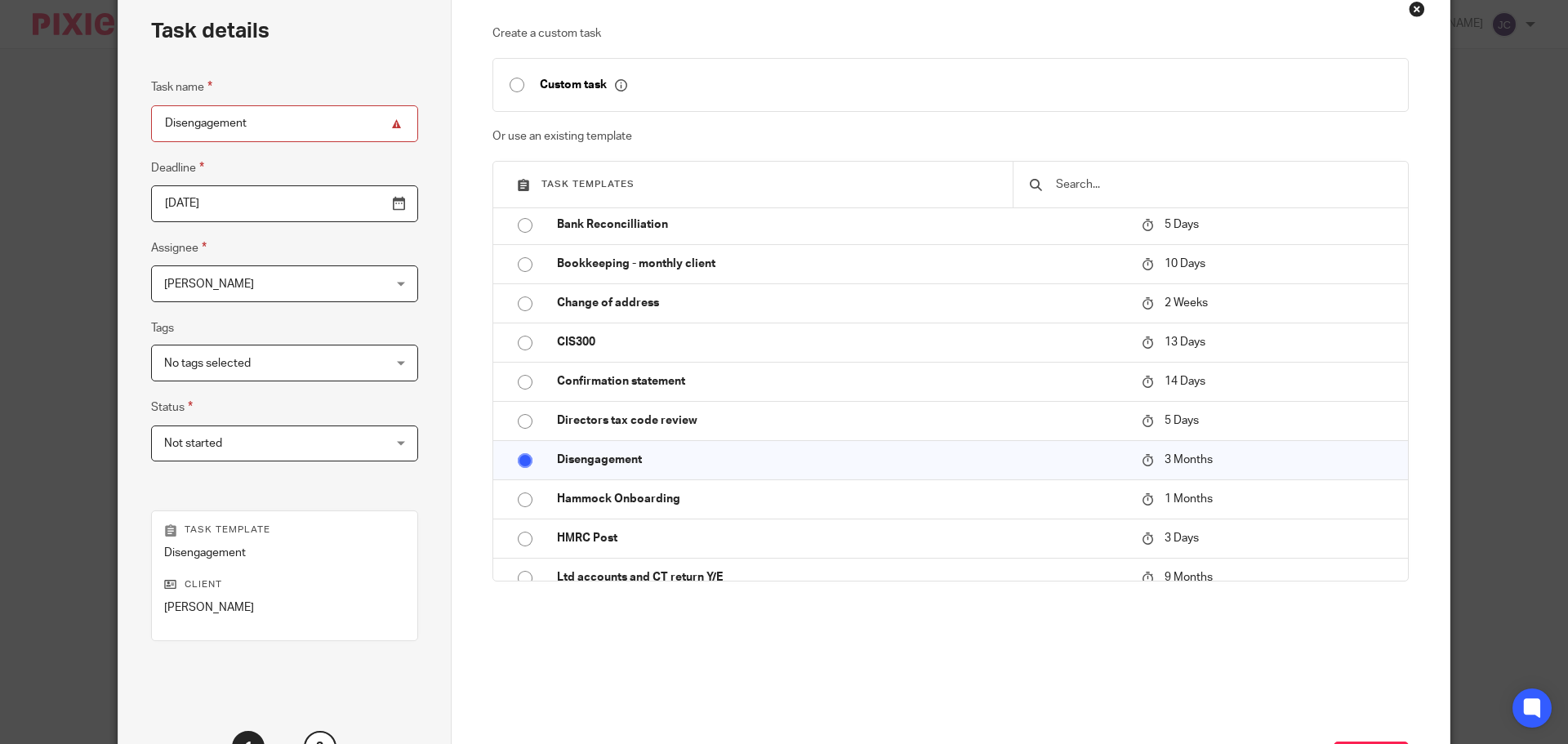
click at [355, 207] on input "2025-11-21" at bounding box center [285, 204] width 267 height 37
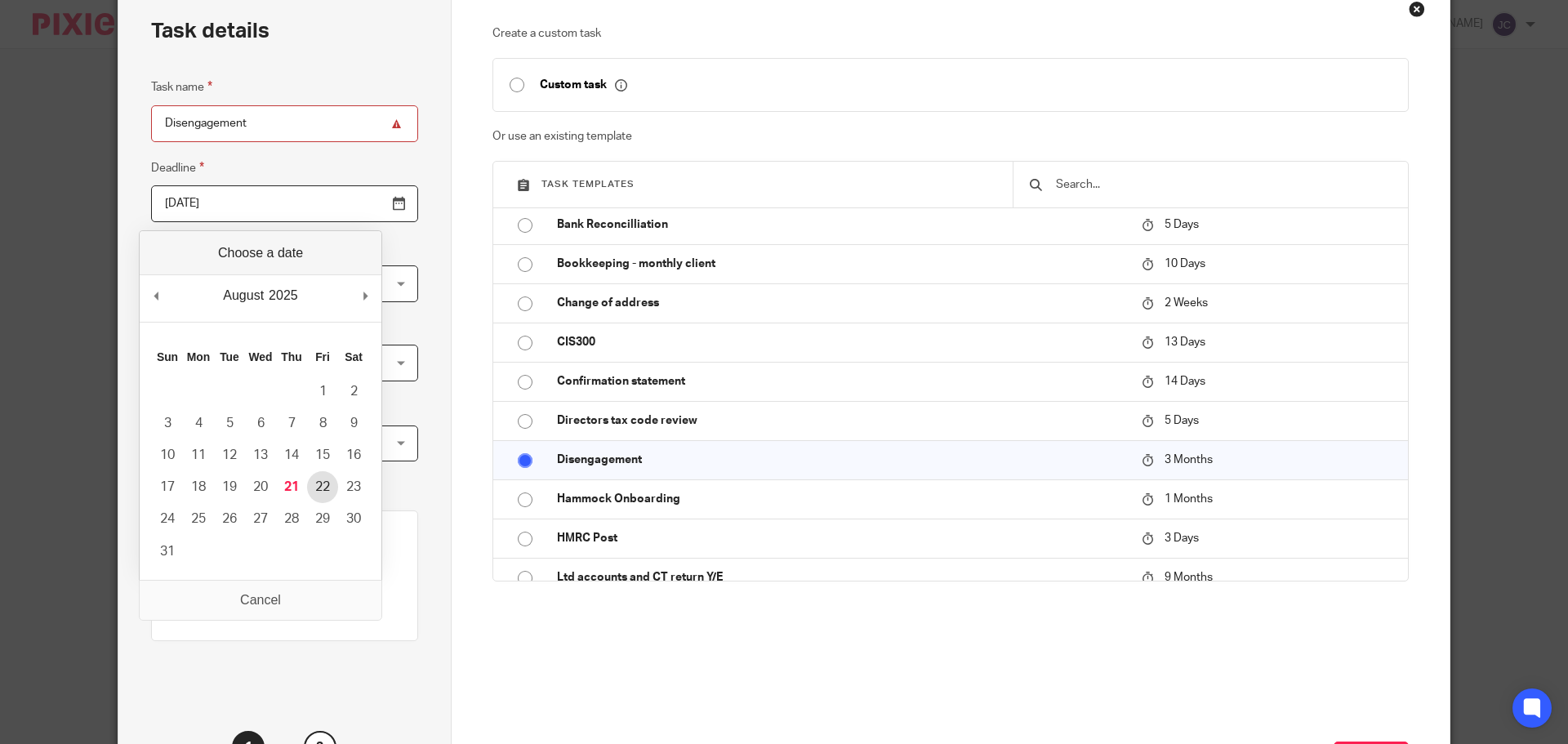
type input "2025-08-22"
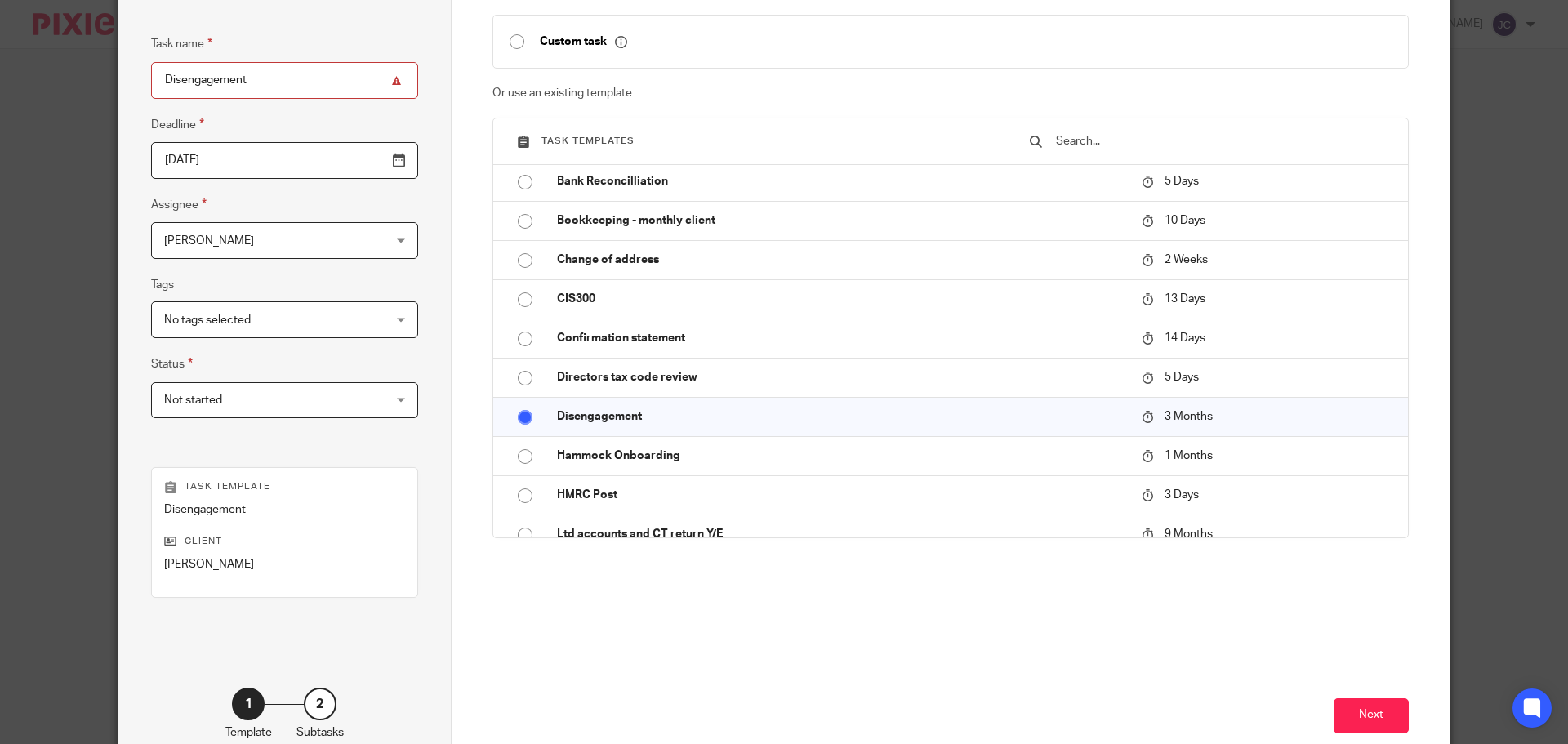
scroll to position [163, 0]
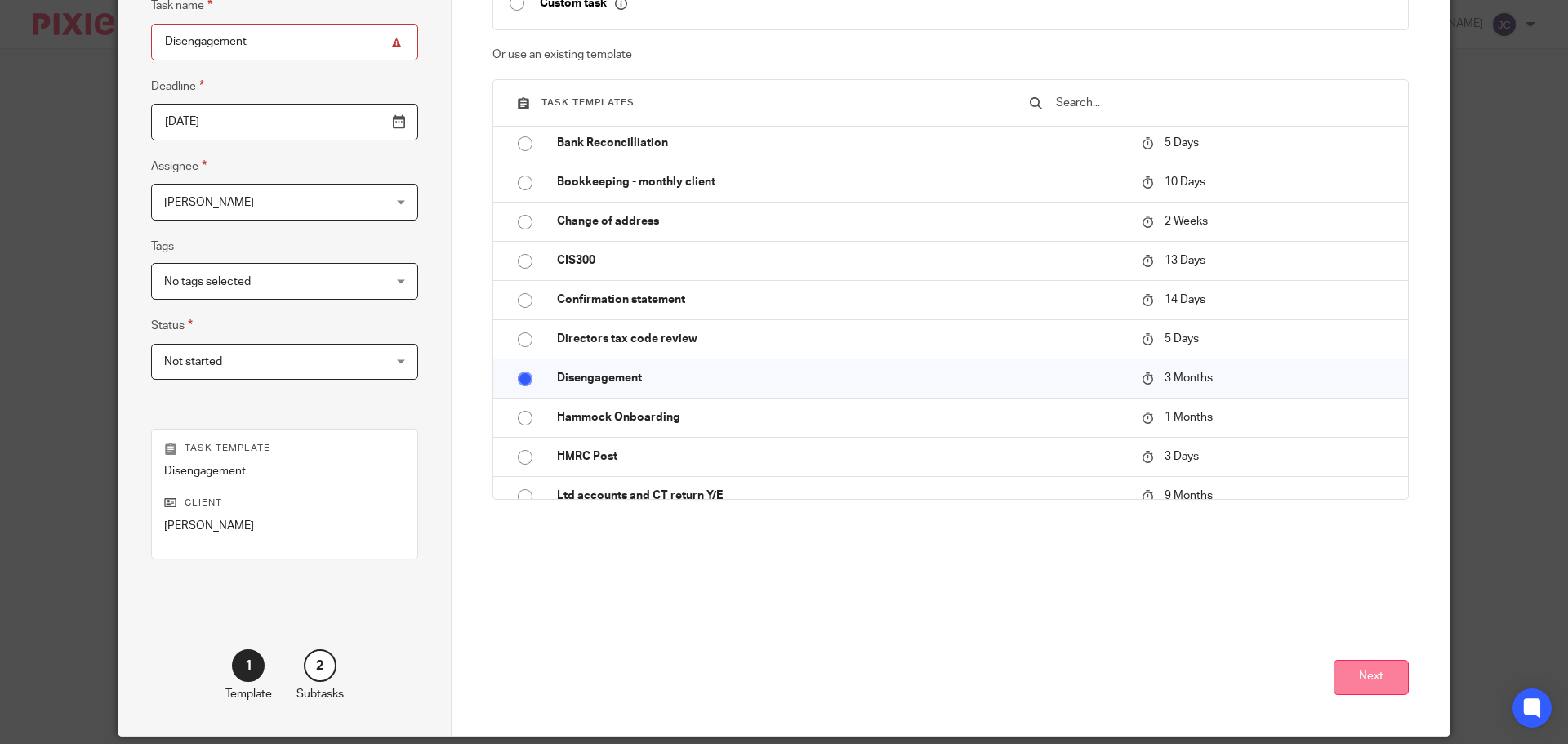
click at [1353, 685] on button "Next" at bounding box center [1371, 677] width 75 height 35
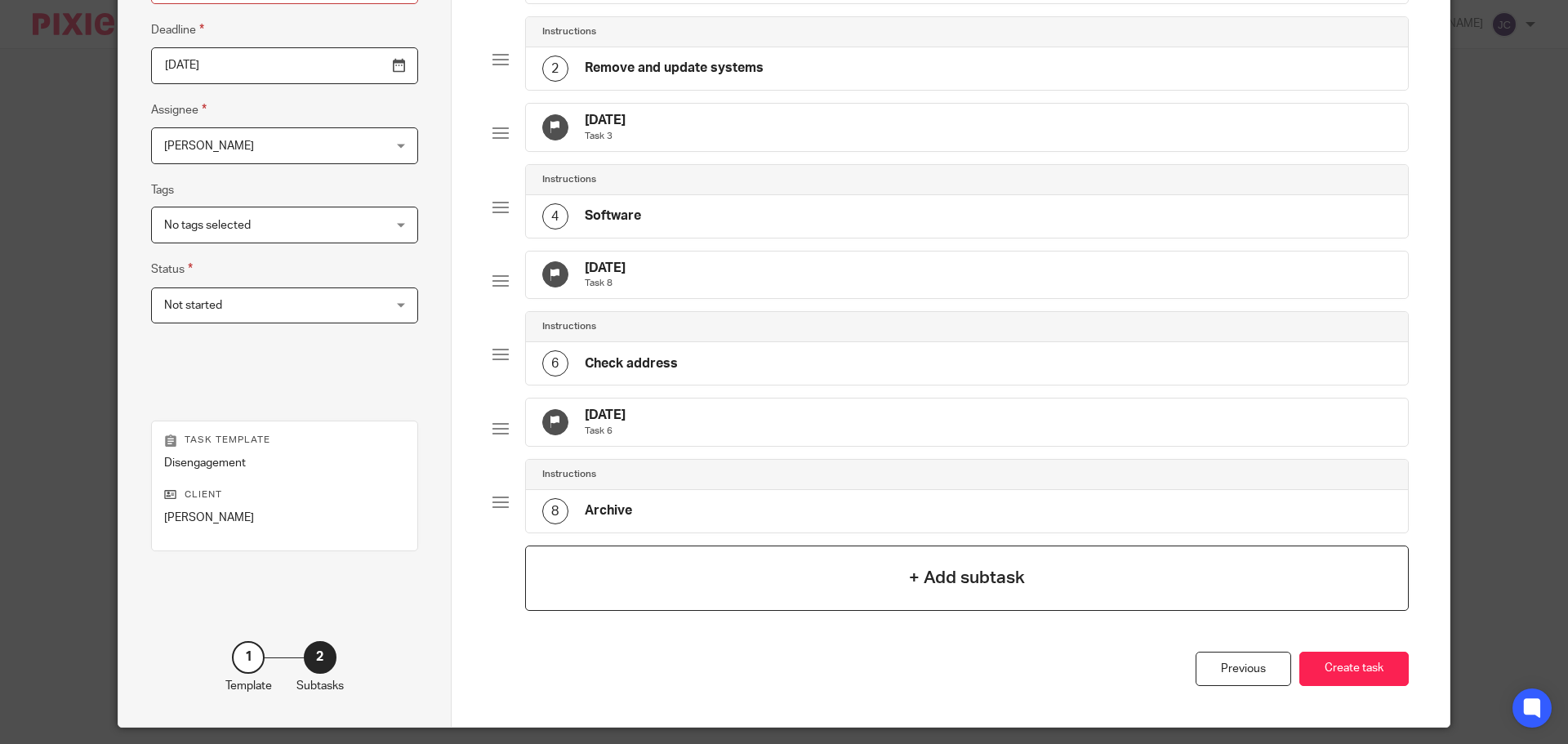
scroll to position [308, 0]
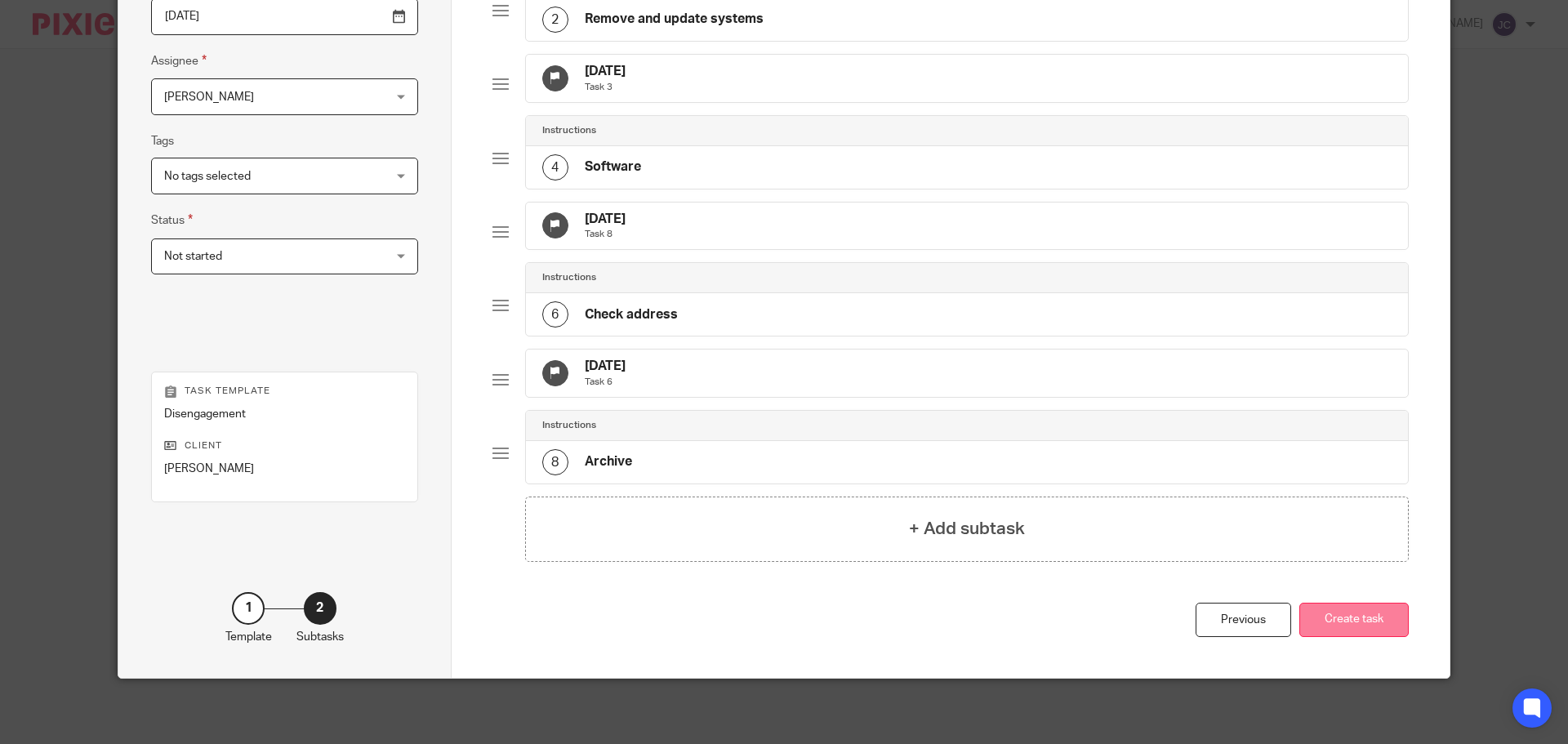
click at [1326, 633] on button "Create task" at bounding box center [1353, 620] width 109 height 35
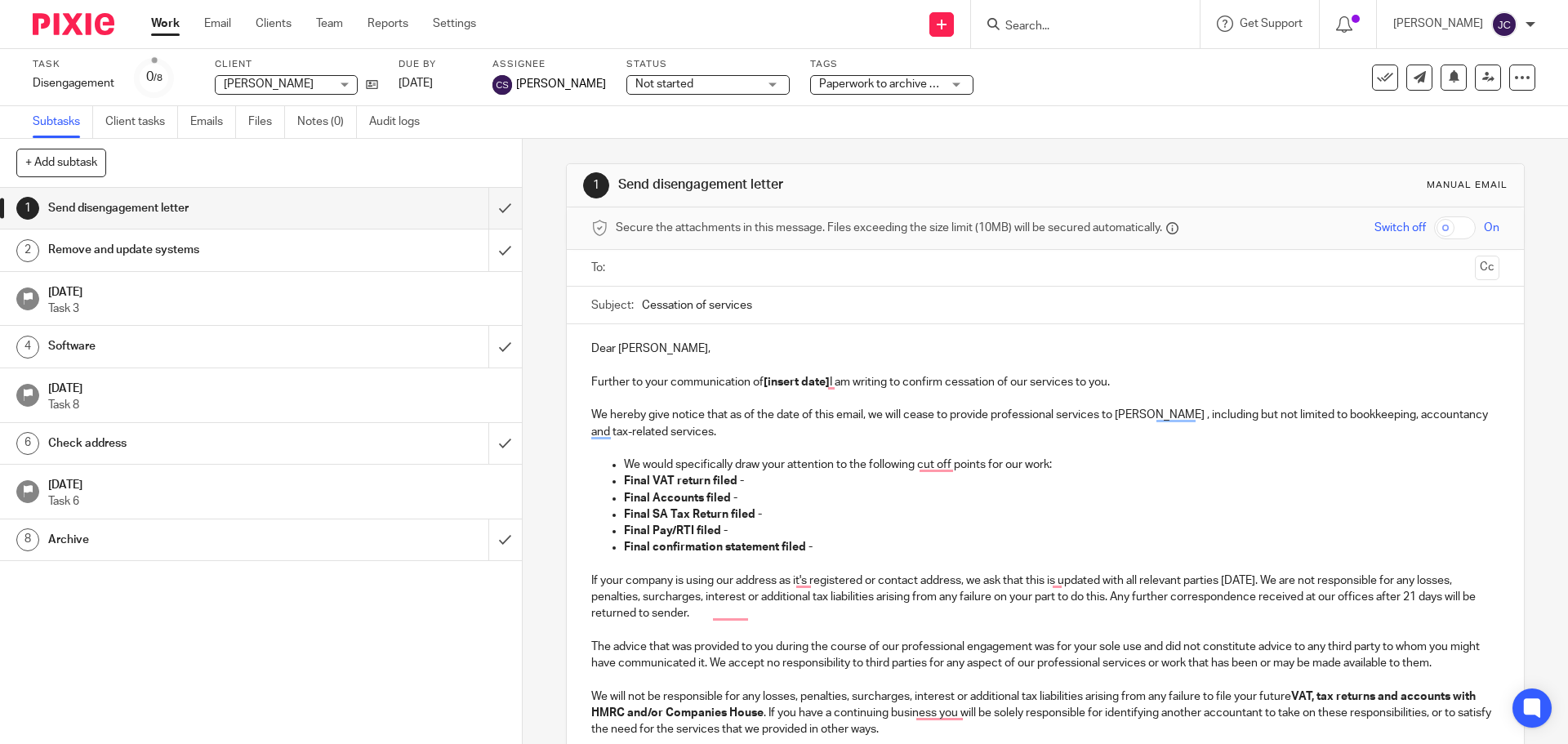
click at [233, 257] on h1 "Remove and update systems" at bounding box center [188, 250] width 282 height 24
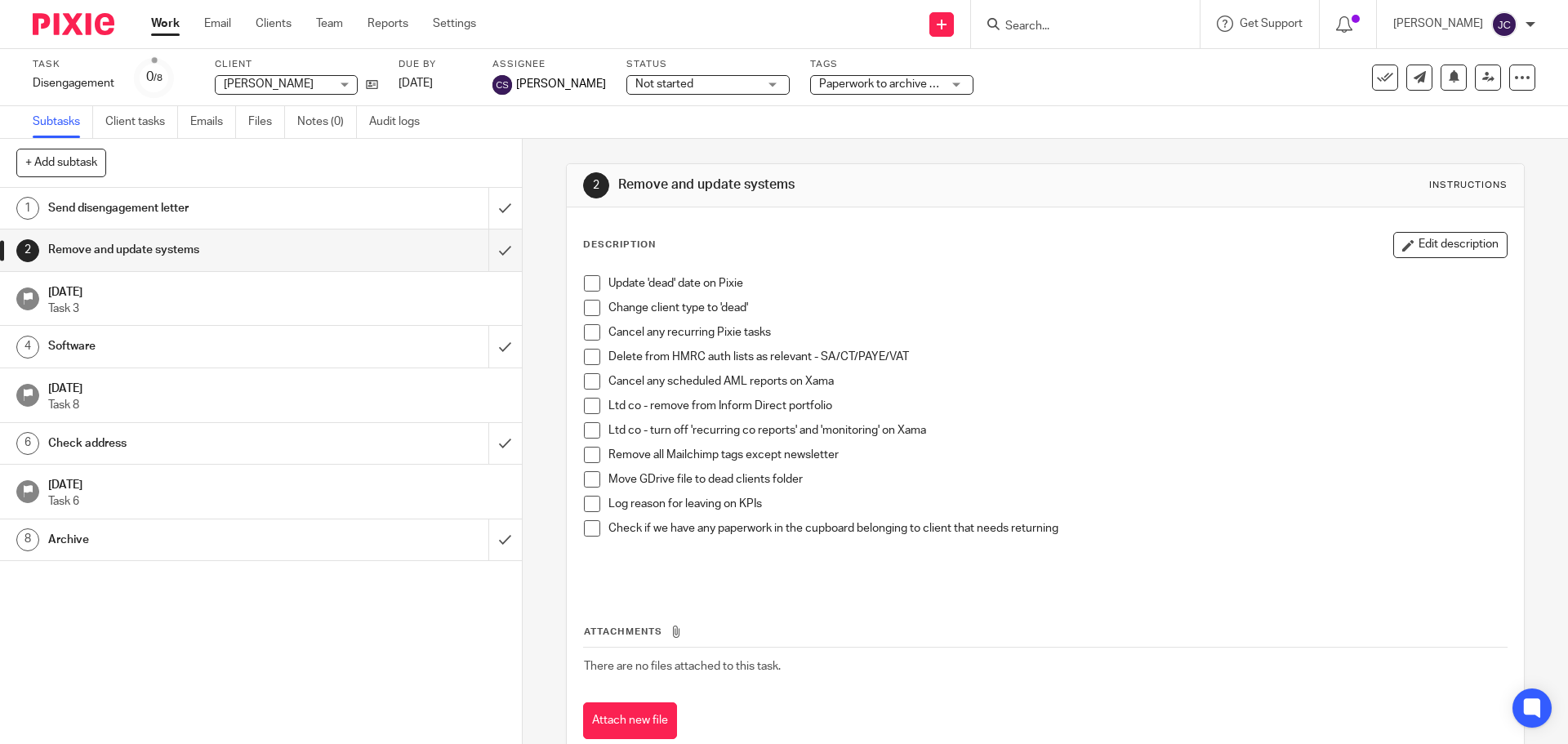
click at [586, 337] on span at bounding box center [591, 332] width 16 height 16
click at [584, 412] on span at bounding box center [591, 406] width 16 height 16
click at [586, 434] on span at bounding box center [591, 430] width 16 height 16
click at [341, 348] on div "Software" at bounding box center [260, 345] width 424 height 24
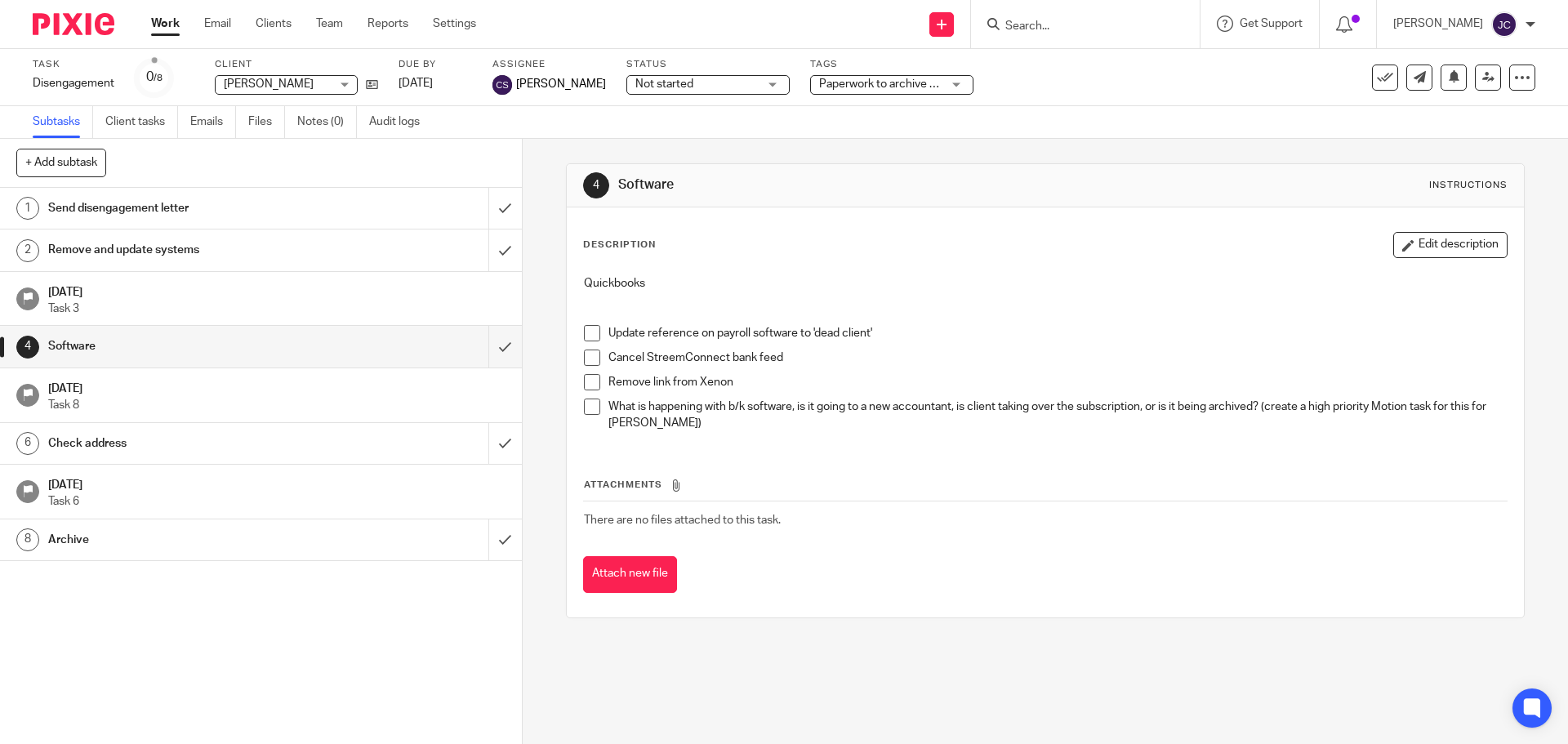
click at [584, 381] on span at bounding box center [591, 382] width 16 height 16
click at [583, 360] on span at bounding box center [591, 358] width 16 height 16
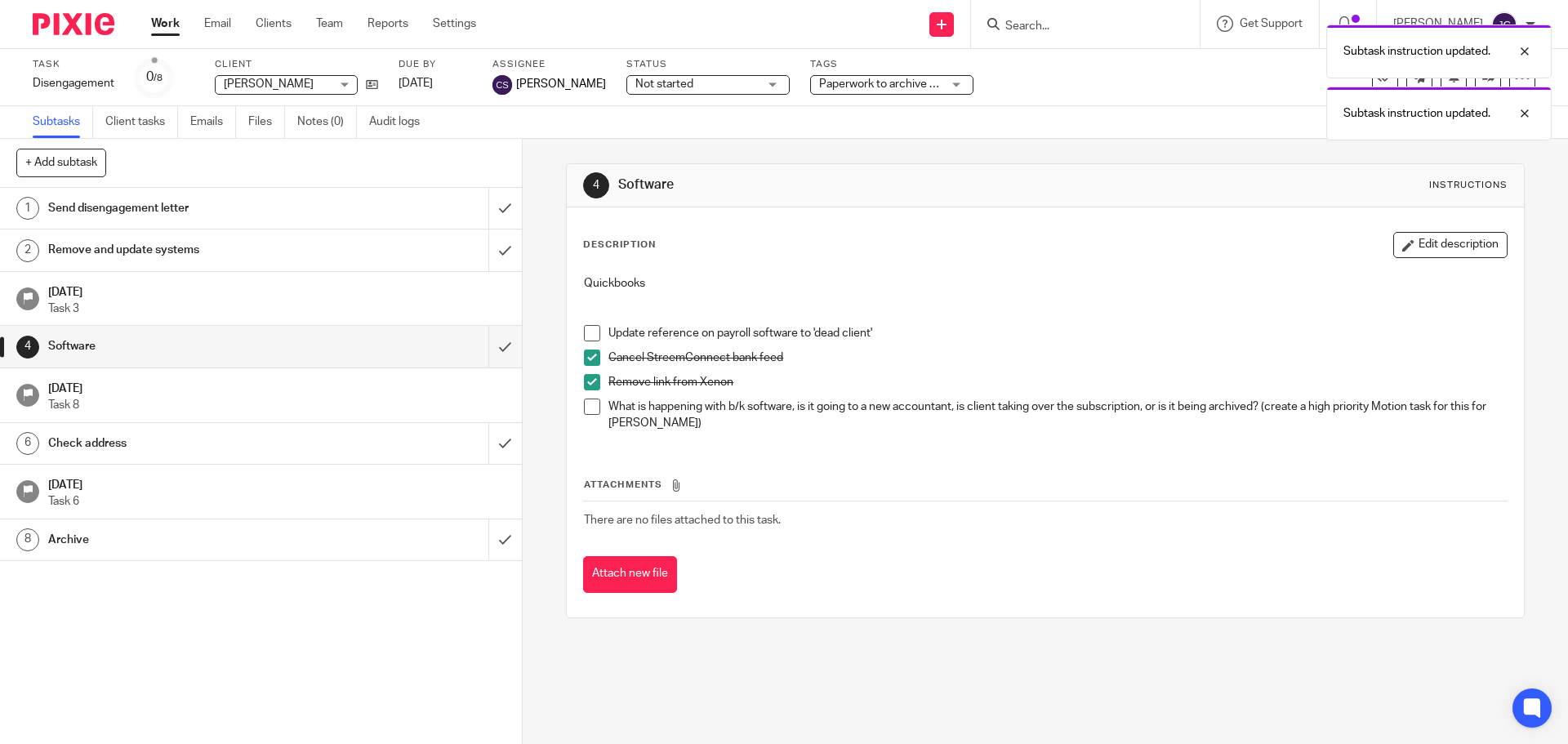
click at [587, 331] on span at bounding box center [591, 333] width 16 height 16
click at [586, 410] on span at bounding box center [591, 407] width 16 height 16
click at [479, 344] on input "submit" at bounding box center [261, 345] width 522 height 41
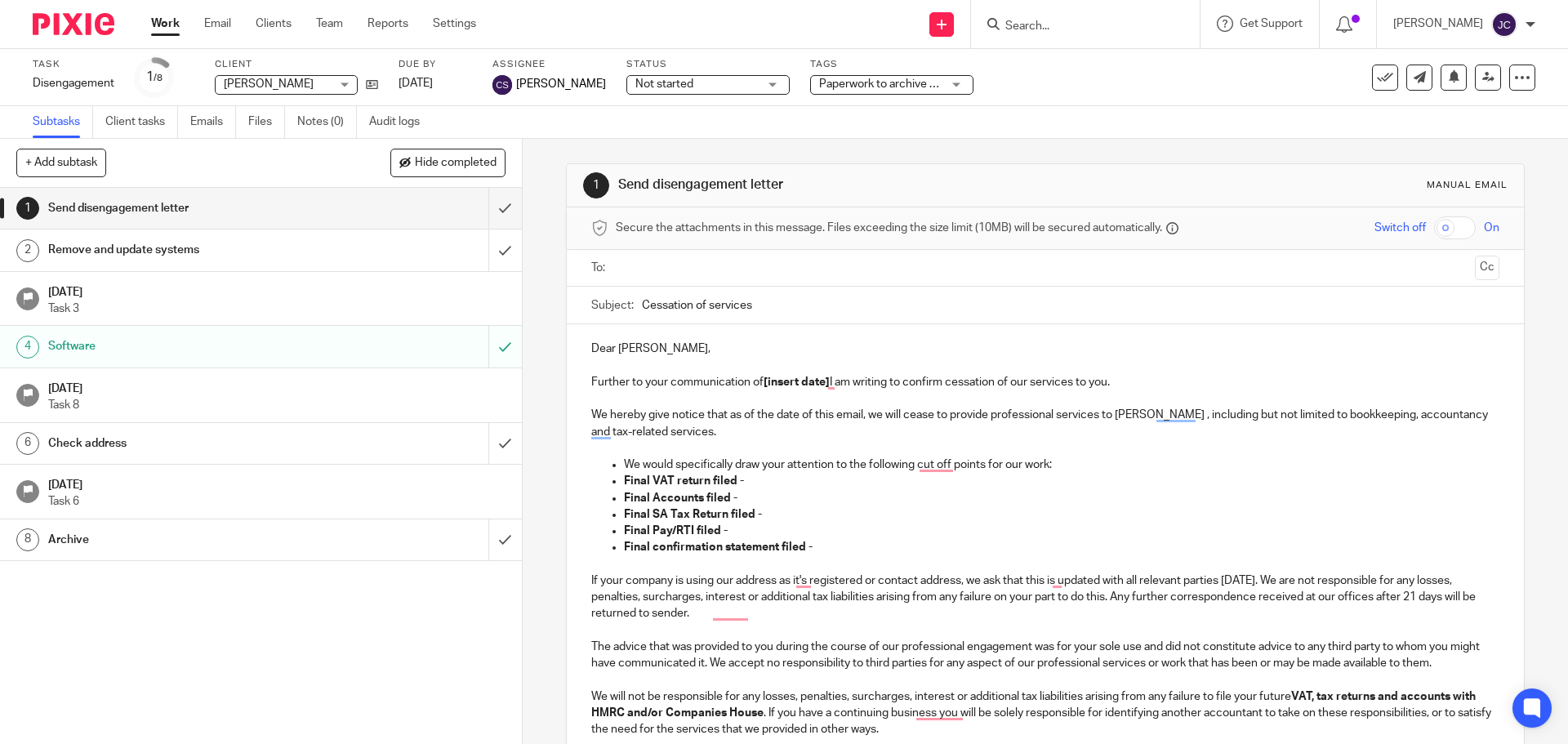
click at [1063, 23] on input "Search" at bounding box center [1077, 27] width 147 height 14
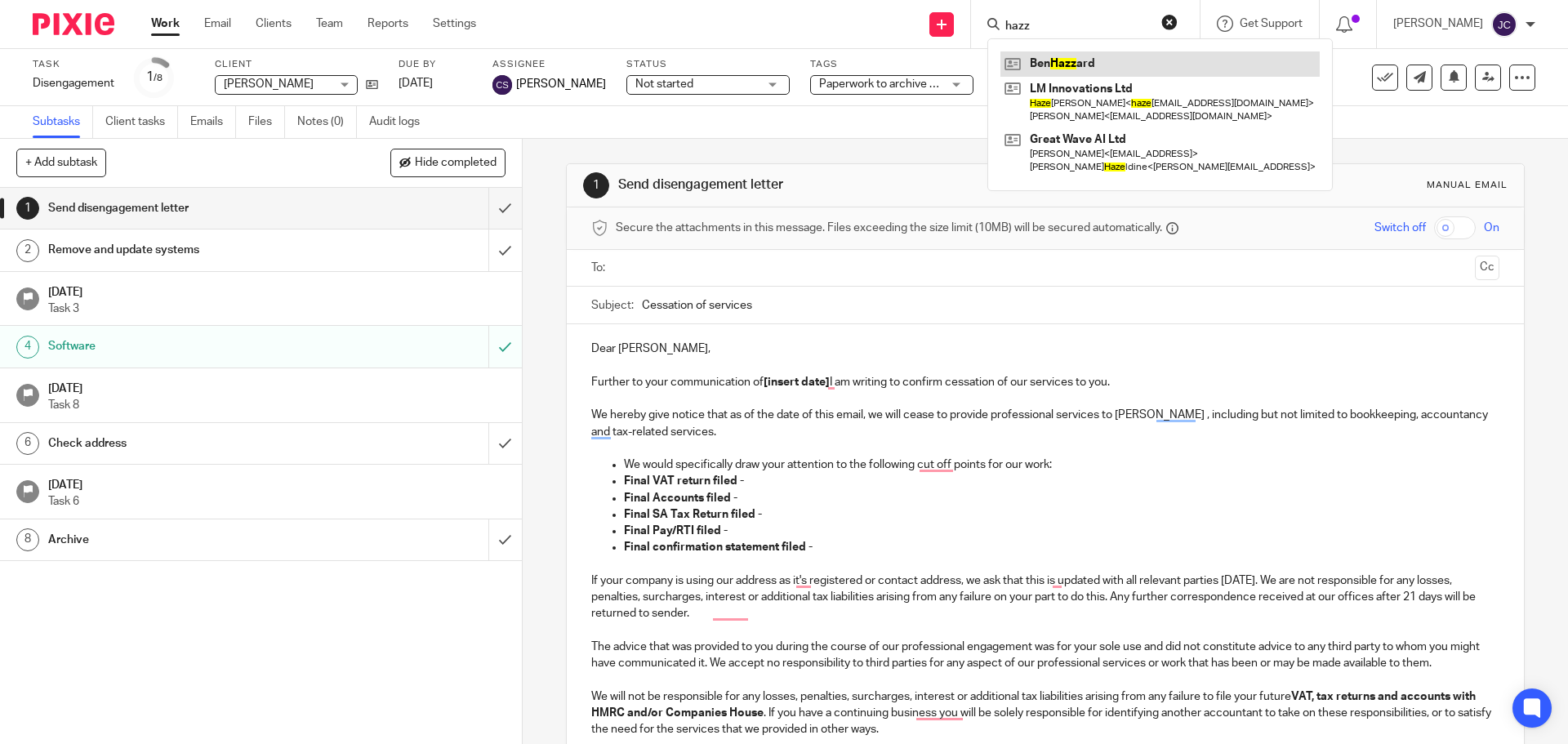
type input "hazz"
click at [1059, 65] on link at bounding box center [1160, 63] width 319 height 24
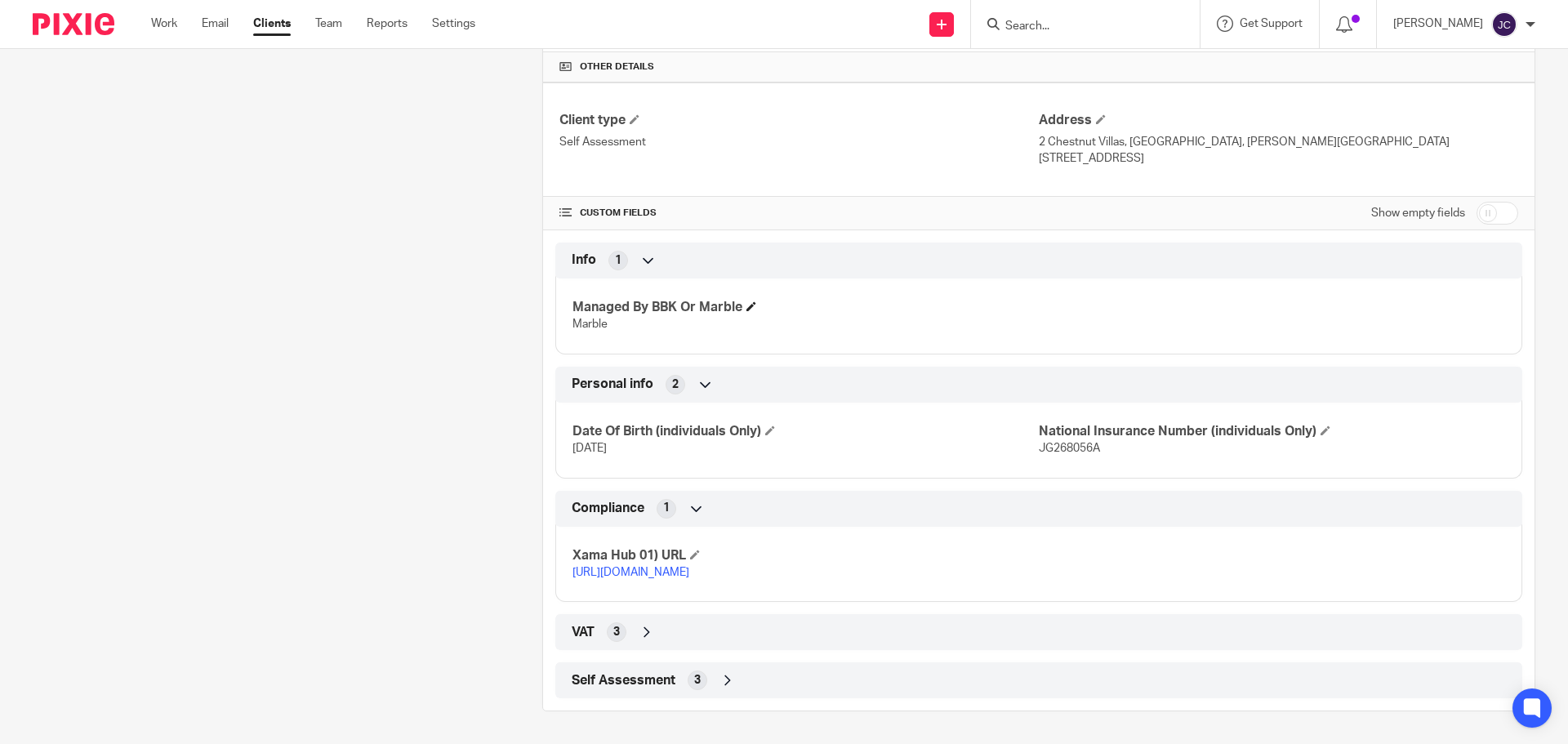
scroll to position [474, 0]
click at [875, 677] on div "Self Assessment 3" at bounding box center [1038, 680] width 942 height 28
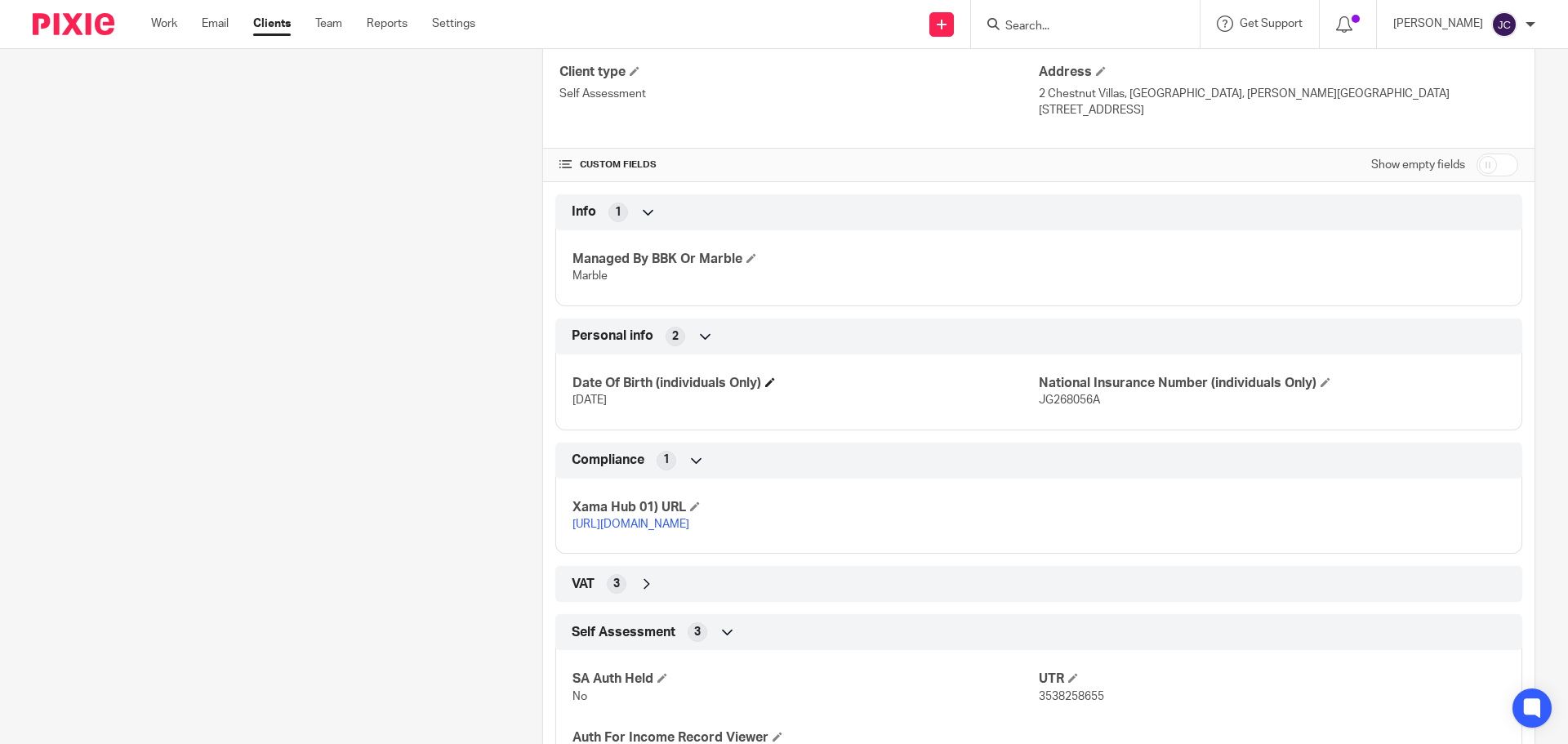
scroll to position [609, 0]
